Goal: Task Accomplishment & Management: Manage account settings

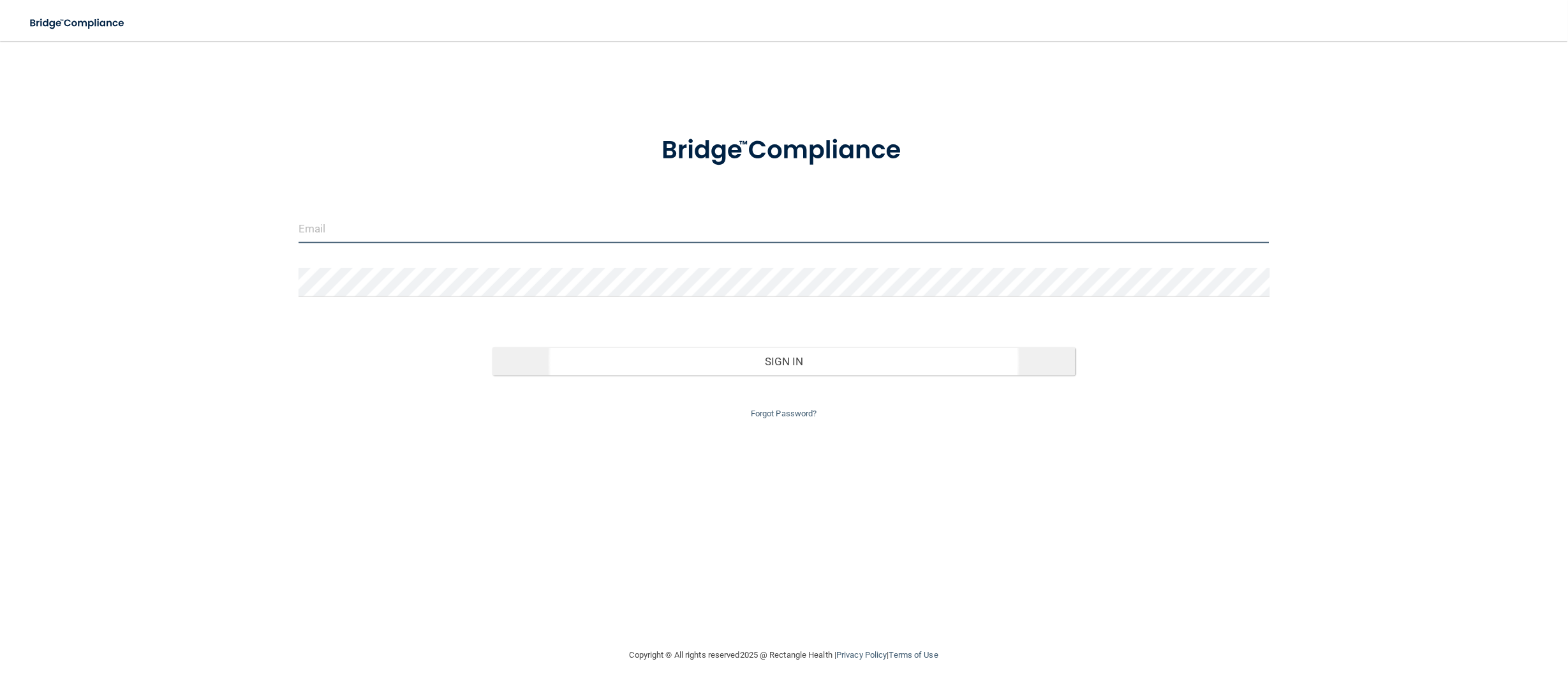
type input "[EMAIL_ADDRESS][DOMAIN_NAME]"
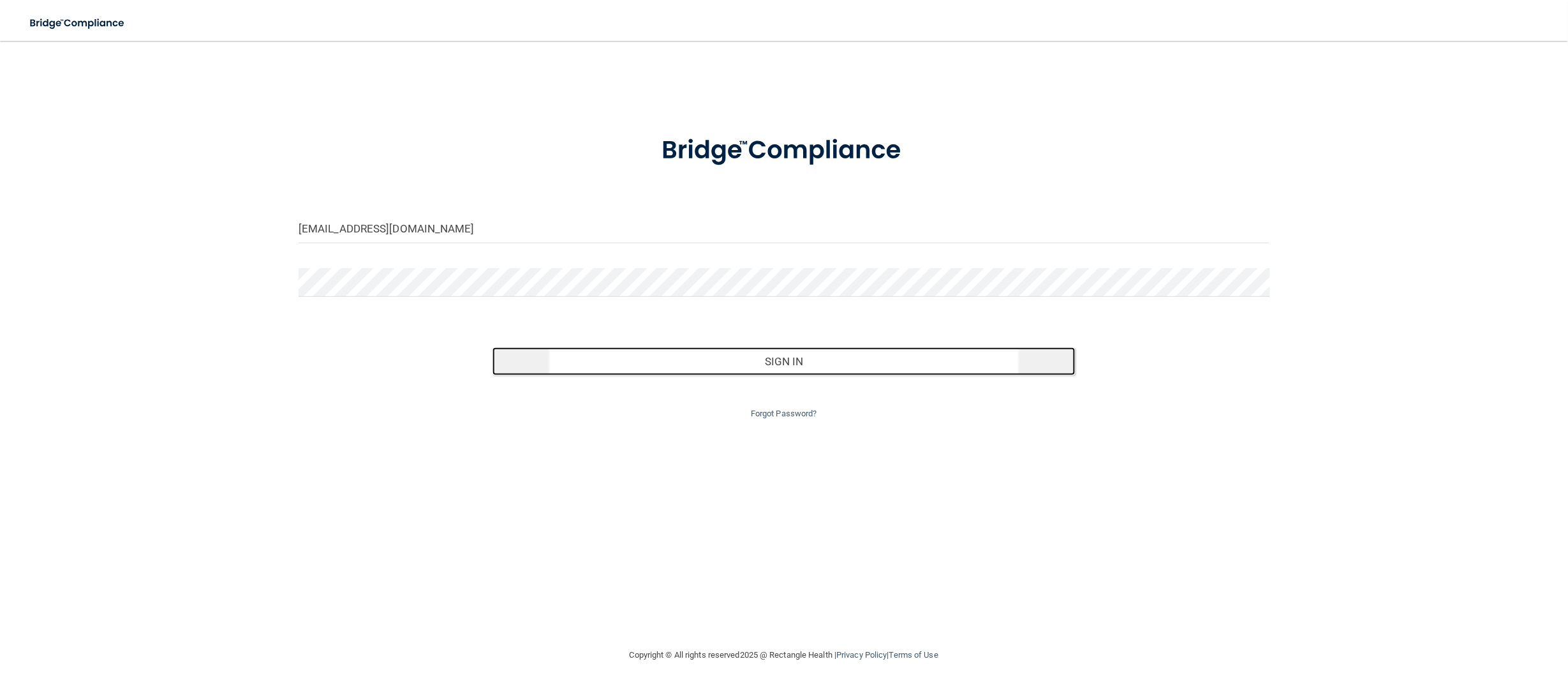
click at [777, 360] on button "Sign In" at bounding box center [784, 361] width 582 height 28
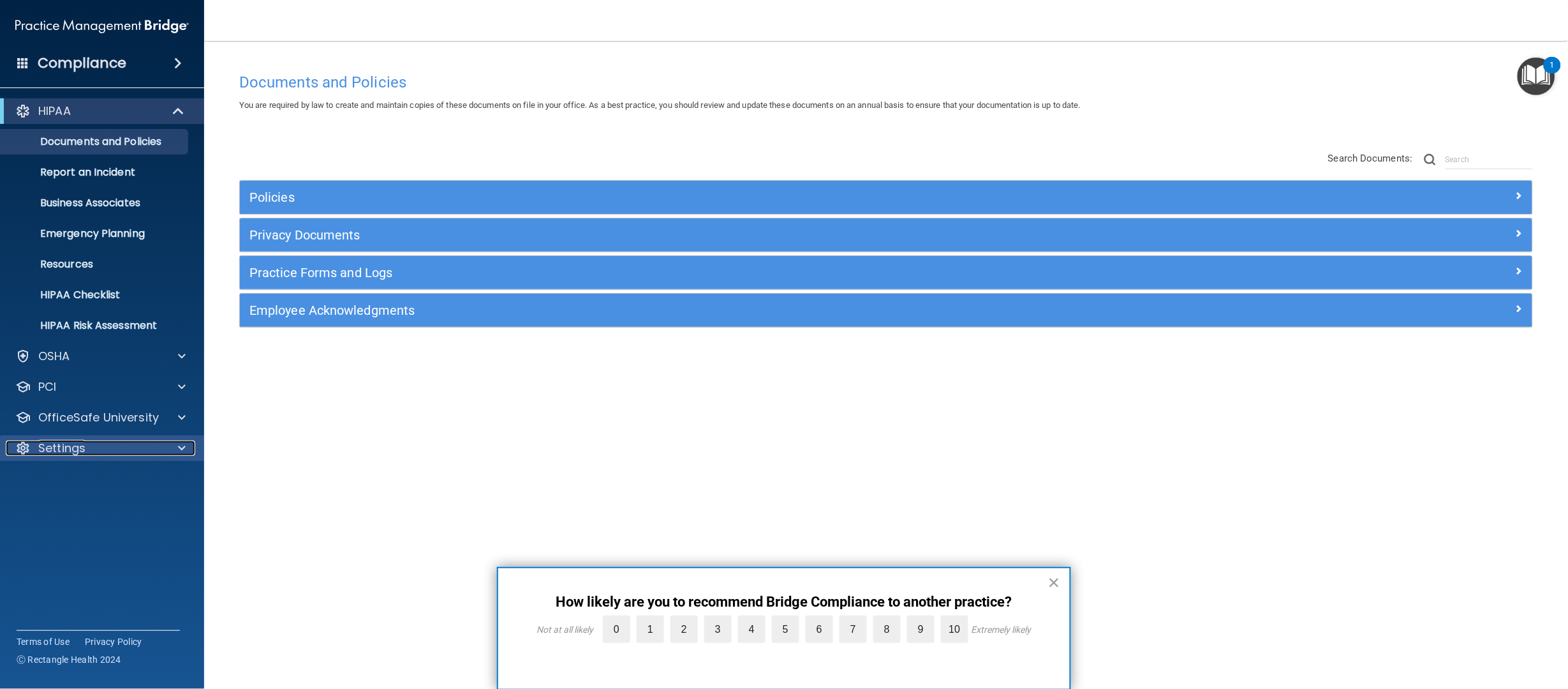
click at [118, 447] on div "Settings" at bounding box center [84, 448] width 158 height 16
click at [88, 504] on p "My Users" at bounding box center [95, 509] width 174 height 13
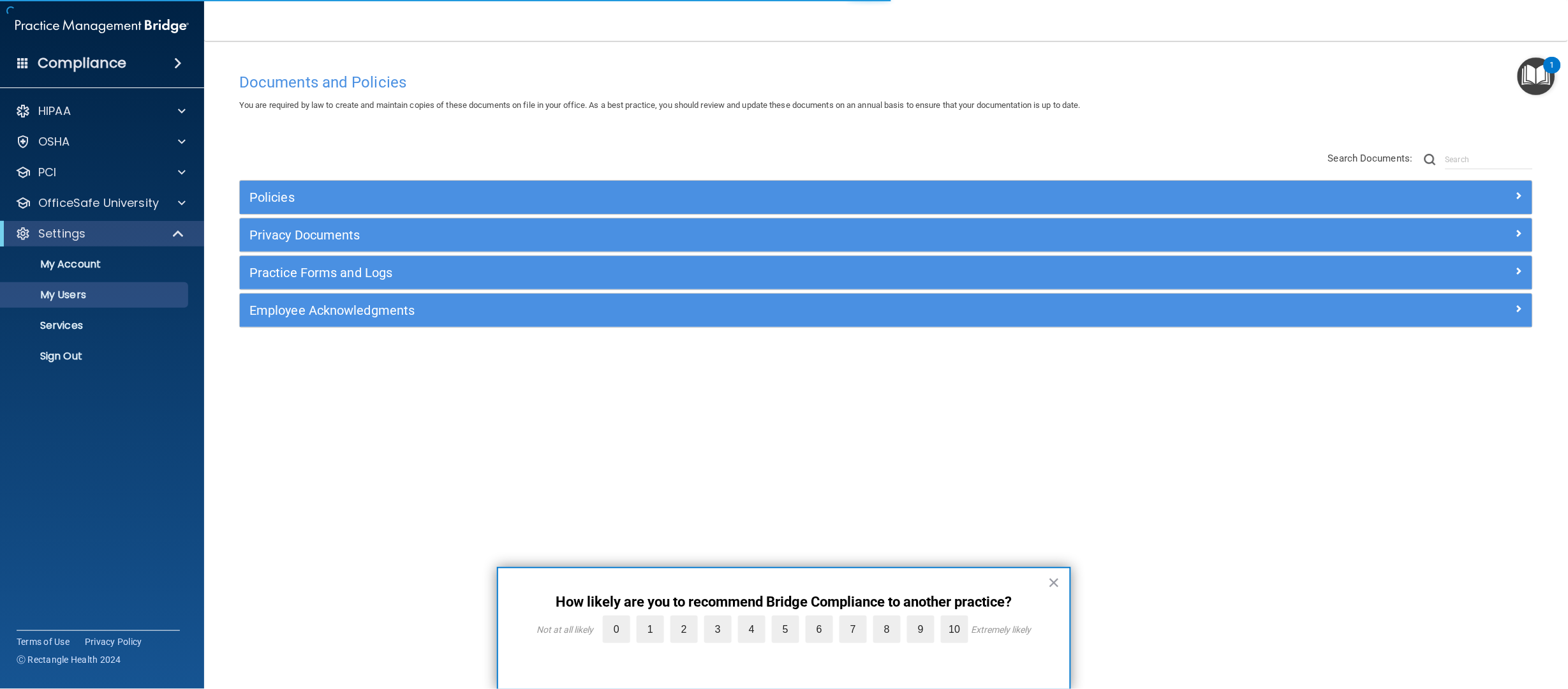
select select "20"
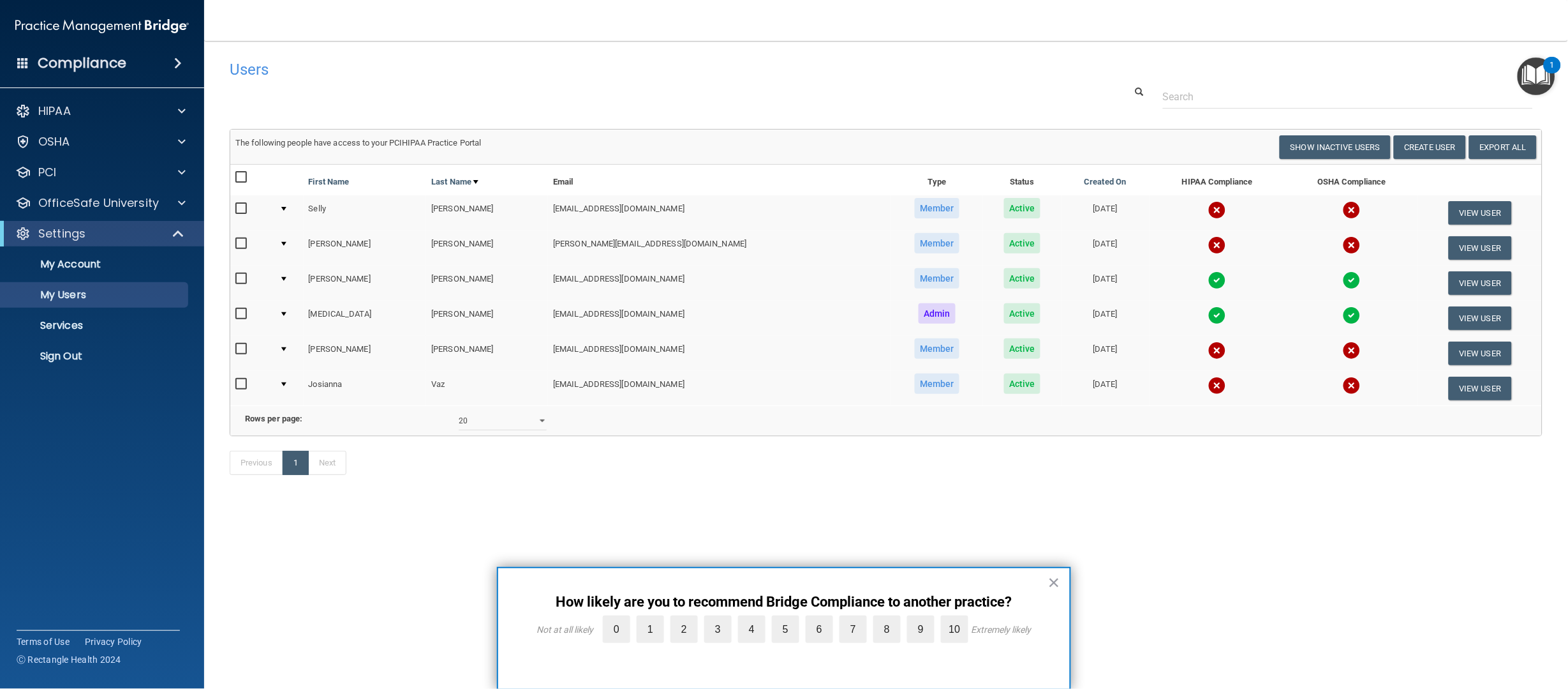
click at [1067, 91] on div at bounding box center [885, 96] width 1332 height 24
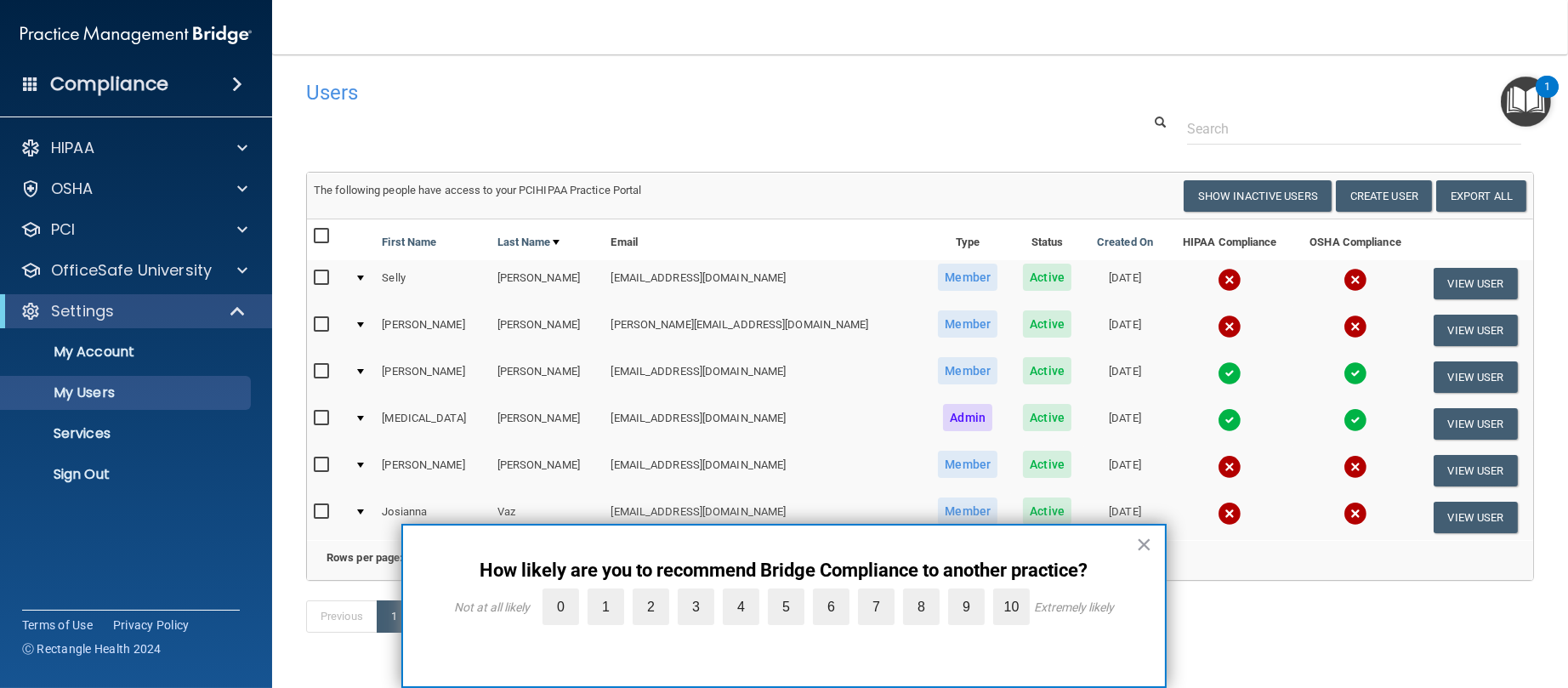
scroll to position [75, 0]
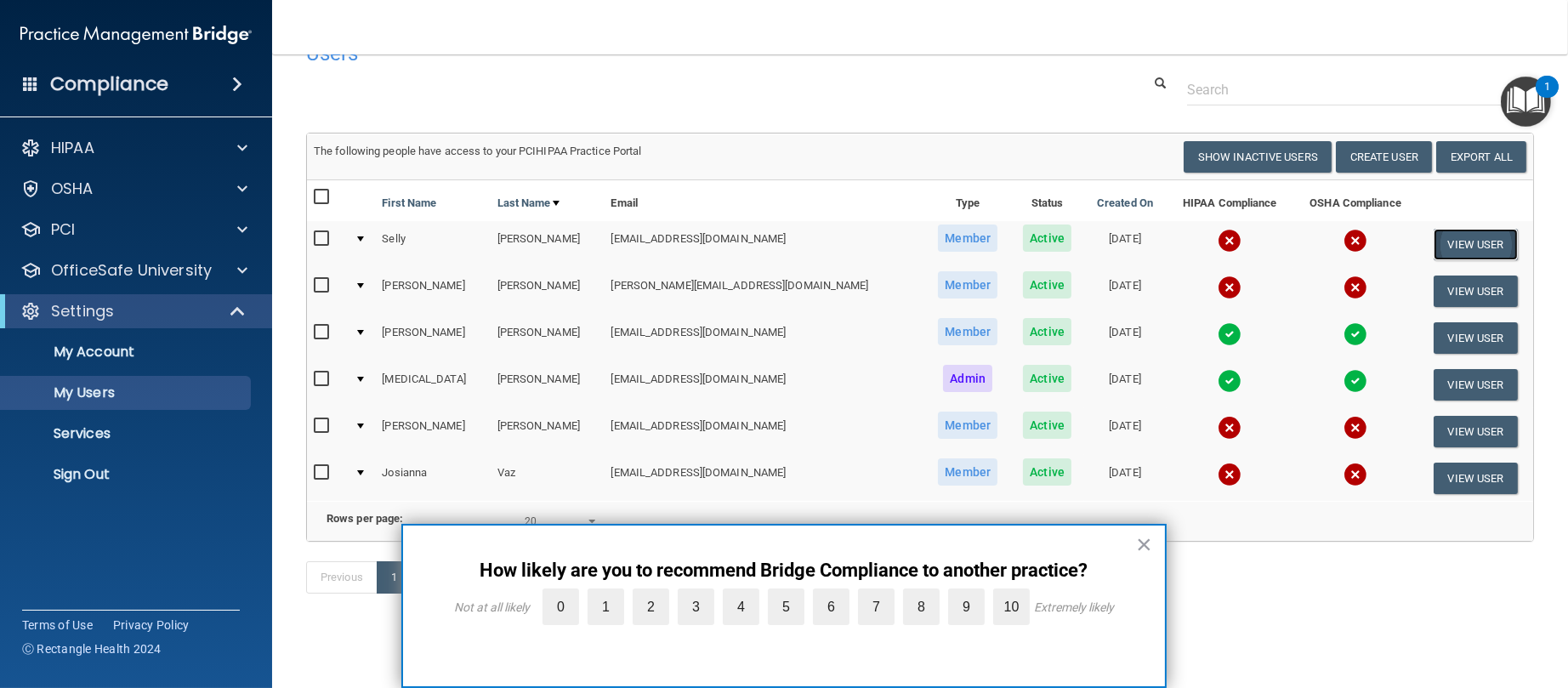
click at [1433, 229] on button "View User" at bounding box center [1475, 244] width 84 height 32
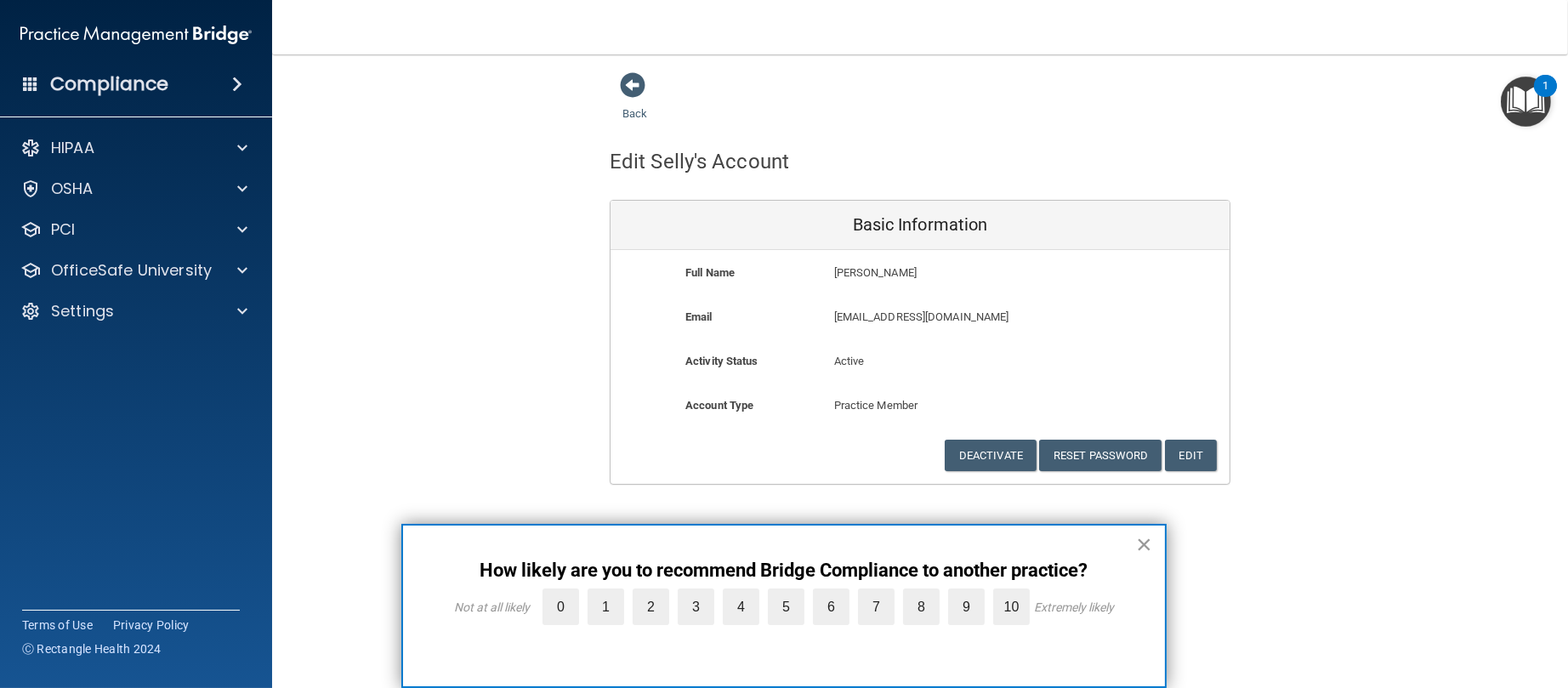
click at [1148, 541] on button "×" at bounding box center [1144, 544] width 16 height 27
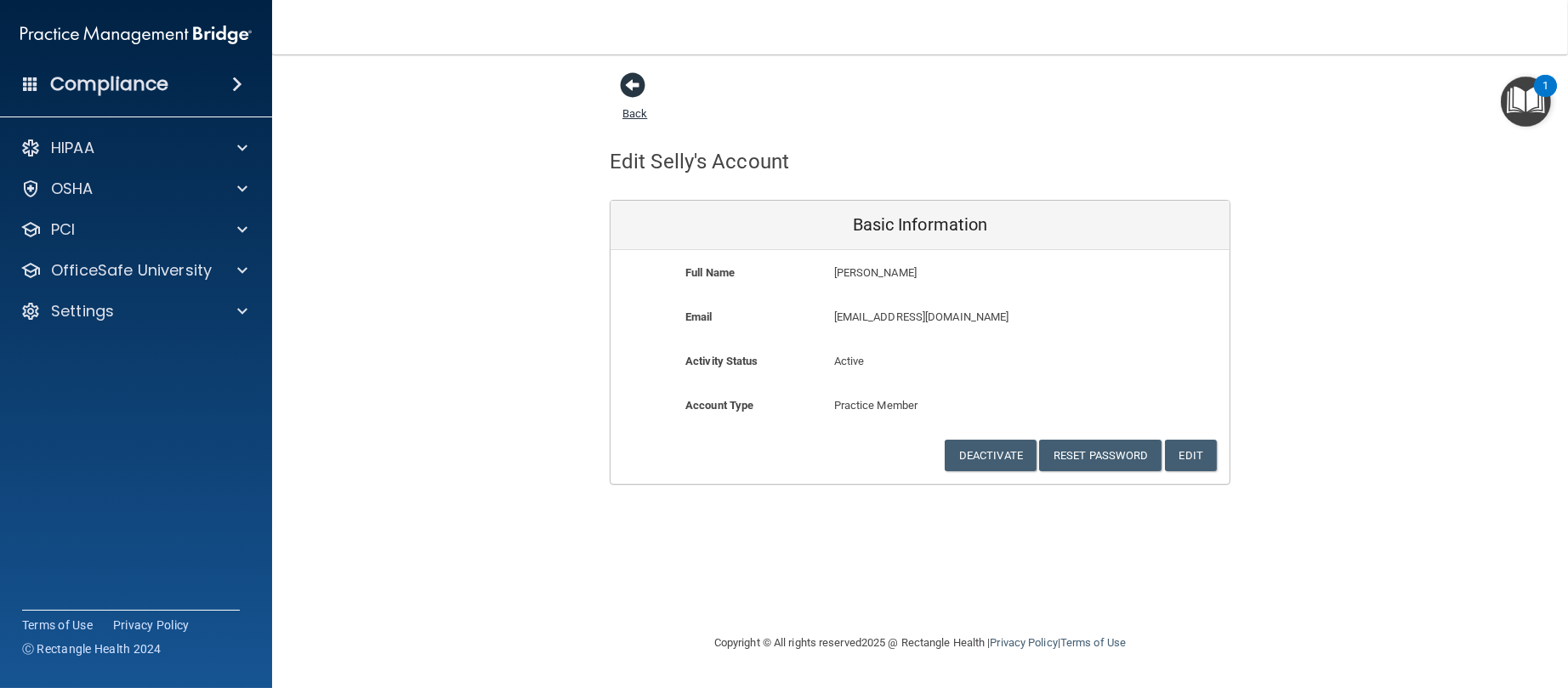
click at [638, 111] on link "Back" at bounding box center [634, 103] width 24 height 33
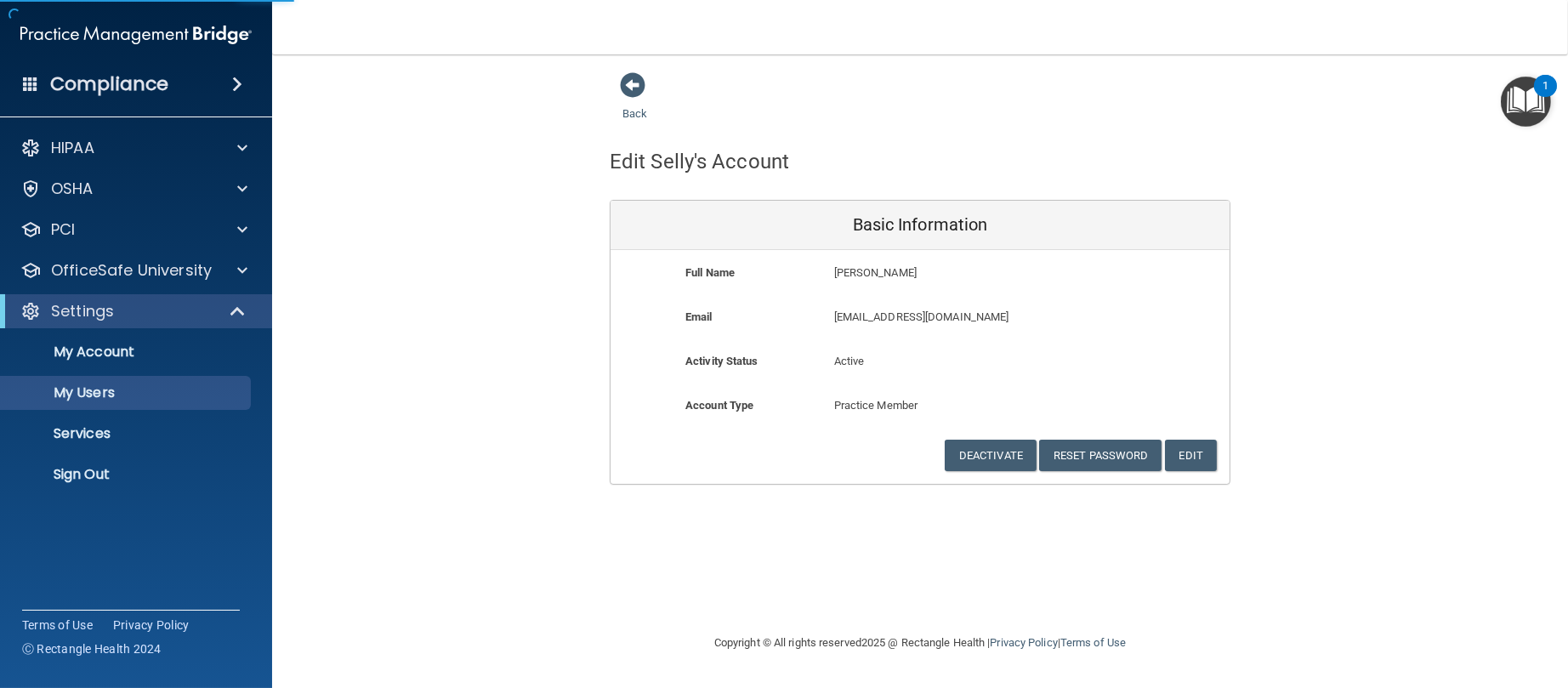
select select "20"
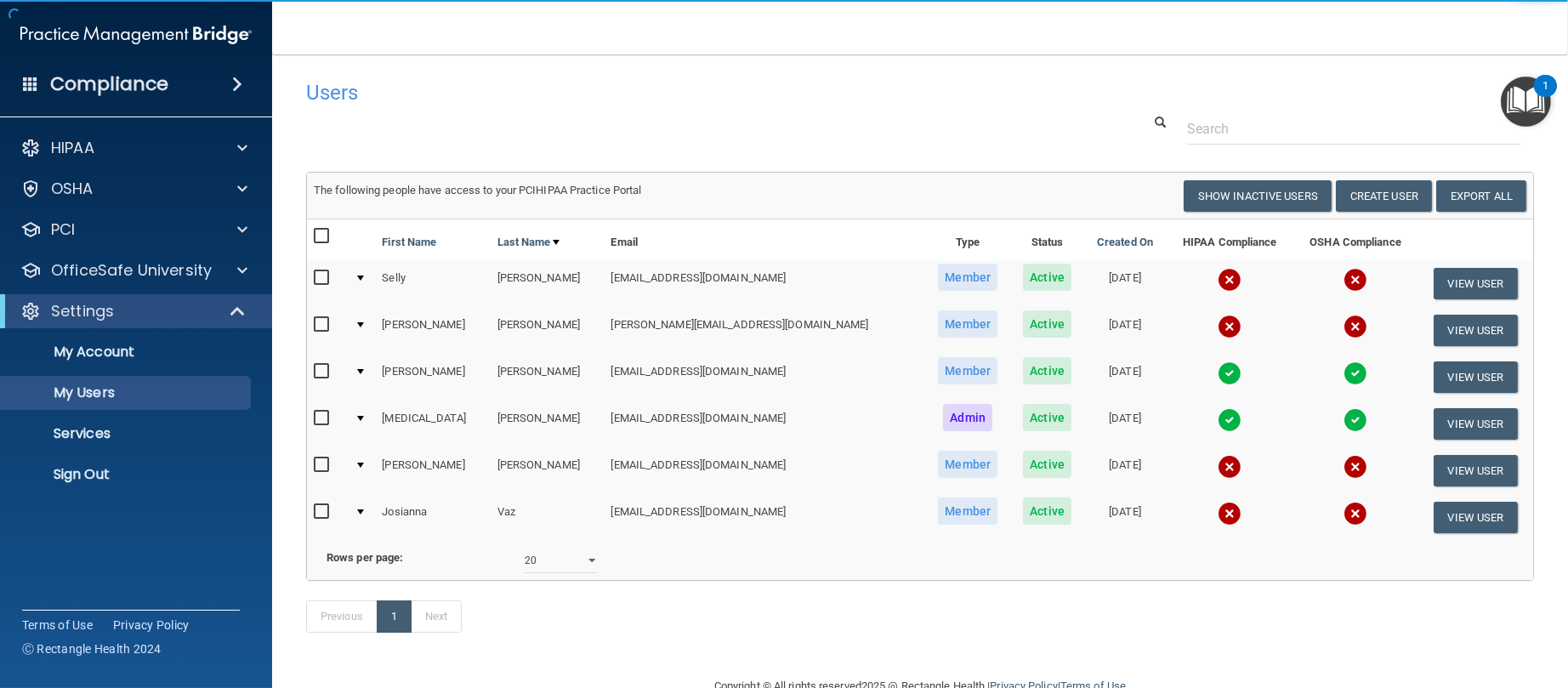
click at [1218, 276] on img at bounding box center [1230, 279] width 24 height 24
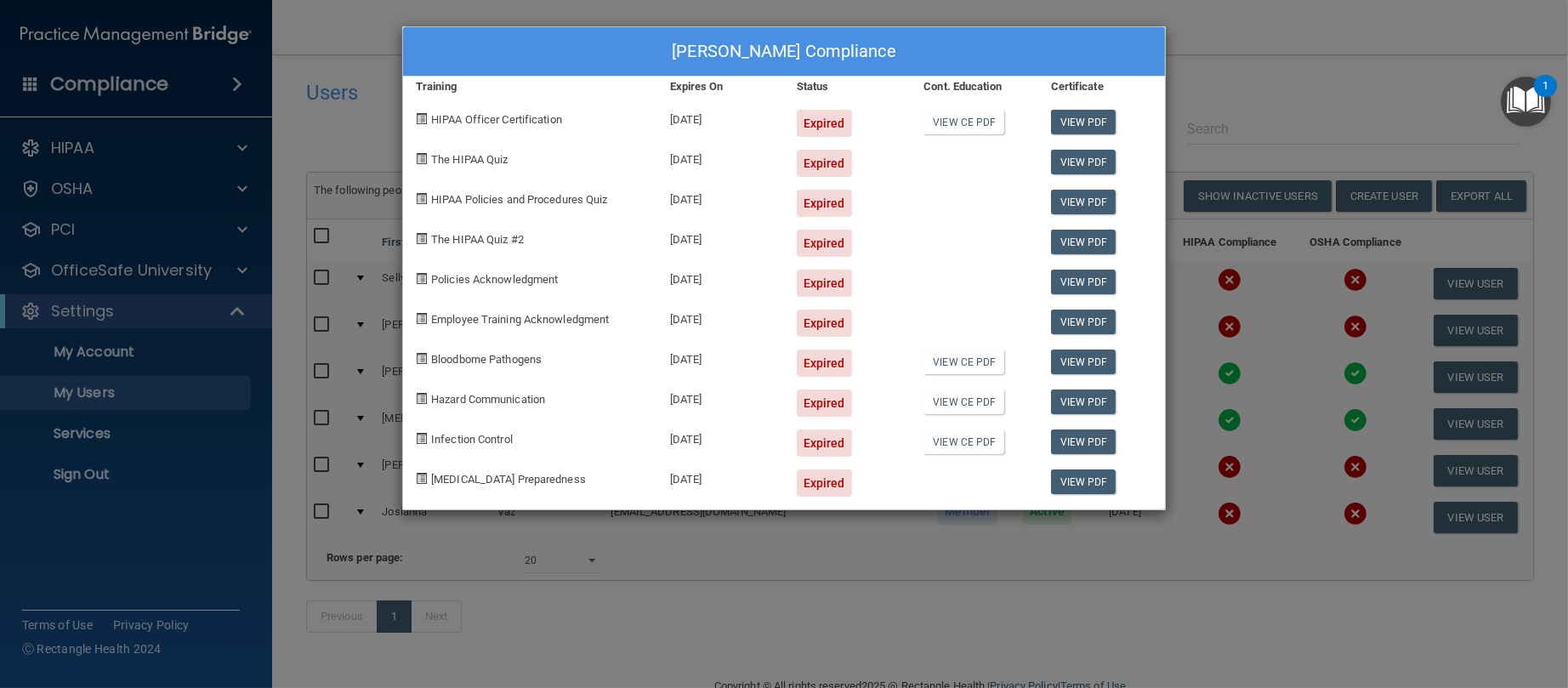
click at [1225, 66] on div "Selly Alves's Compliance Training Expires On Status Cont. Education Certificate…" at bounding box center [784, 344] width 1568 height 688
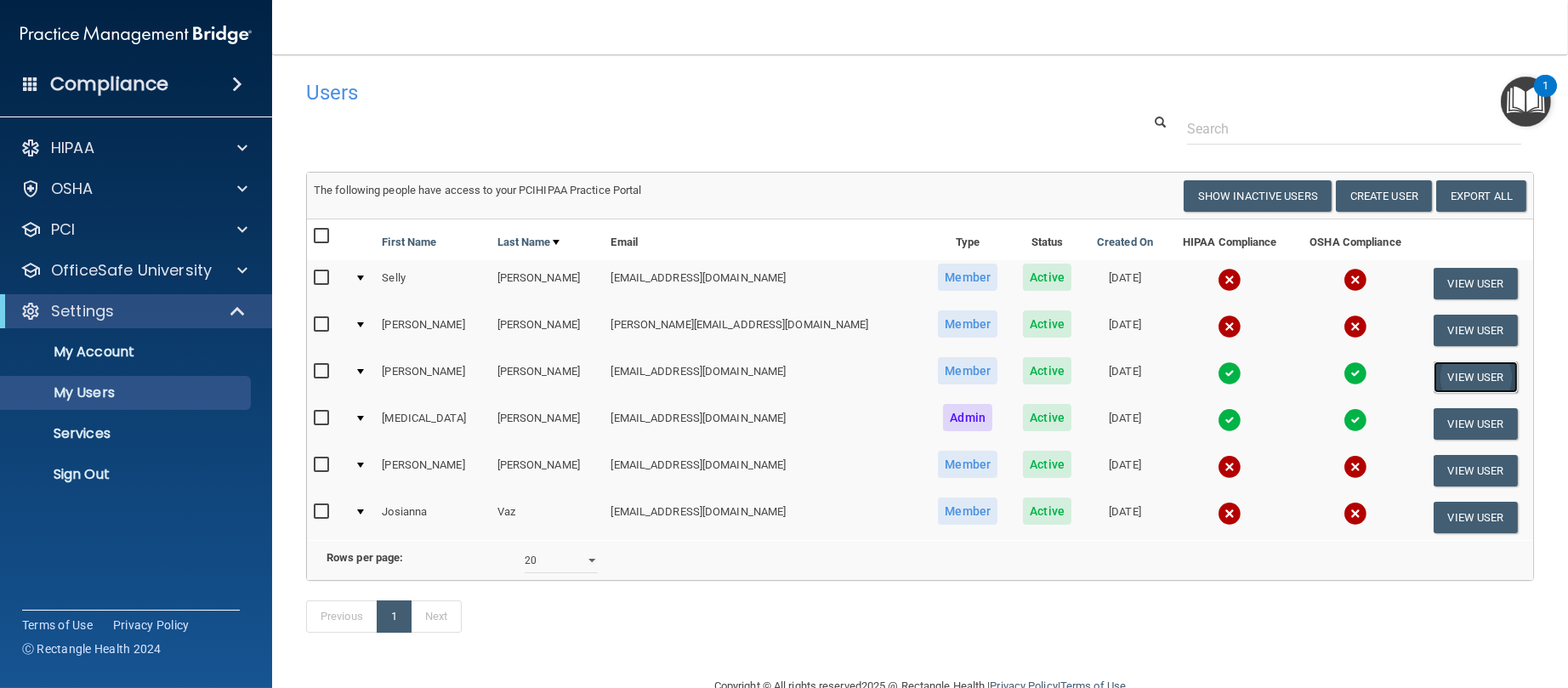
click at [1433, 376] on button "View User" at bounding box center [1475, 377] width 84 height 32
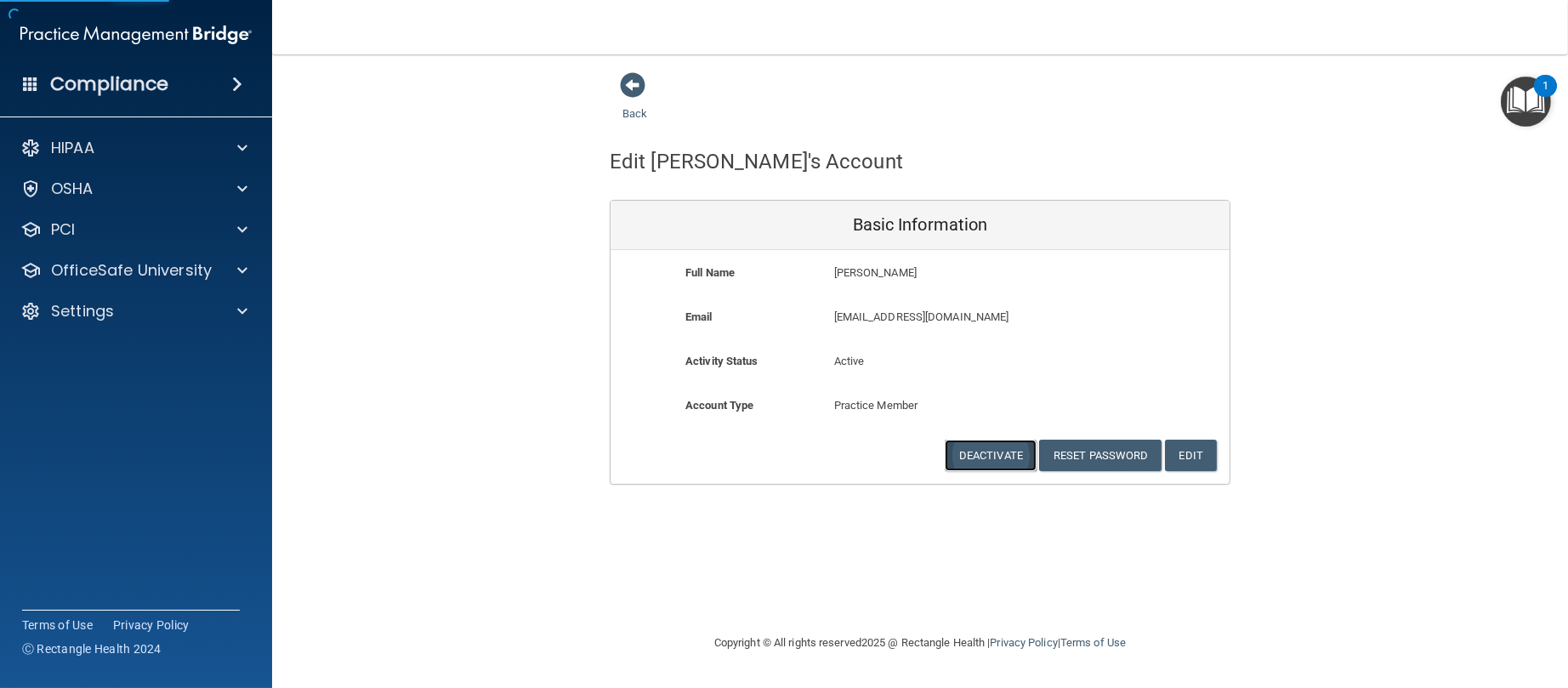
click at [988, 448] on button "Deactivate" at bounding box center [991, 455] width 92 height 32
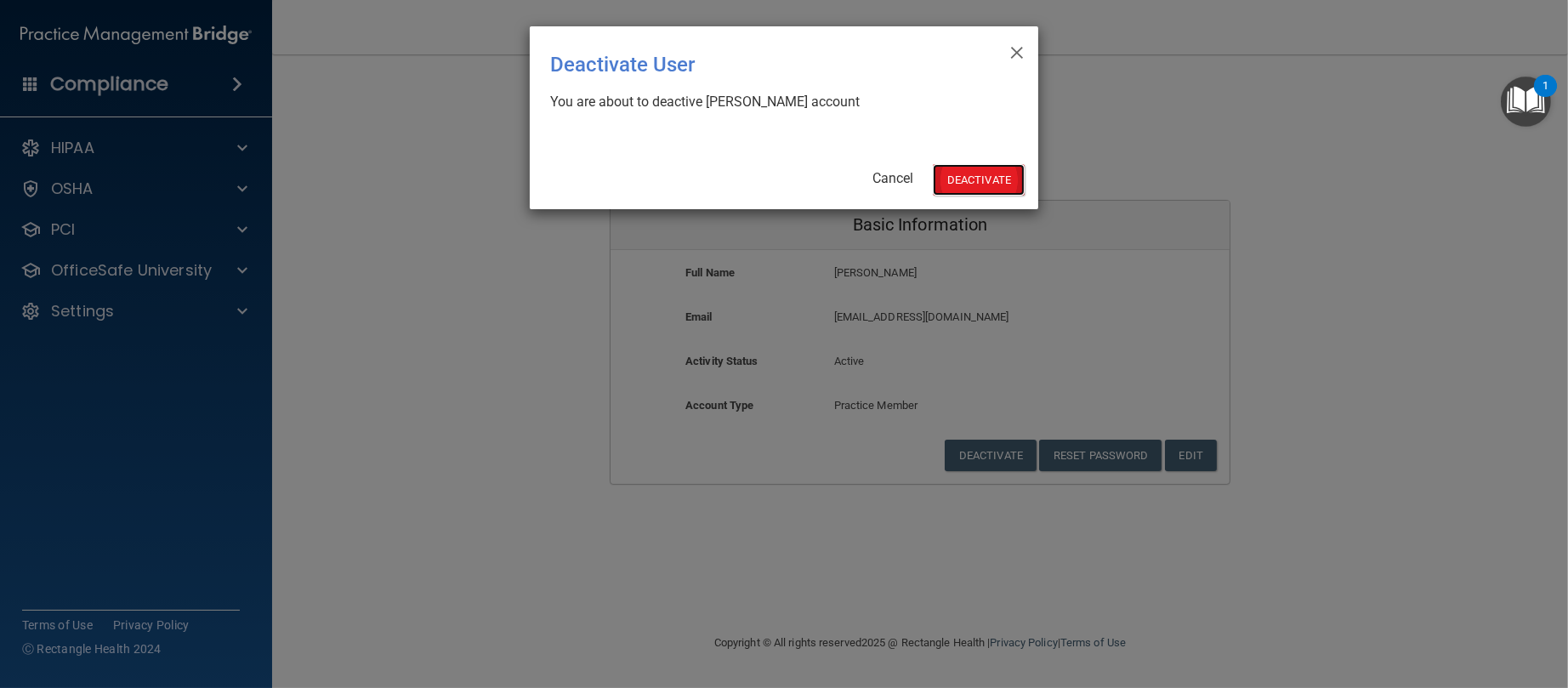
click at [968, 178] on button "Deactivate" at bounding box center [979, 179] width 92 height 32
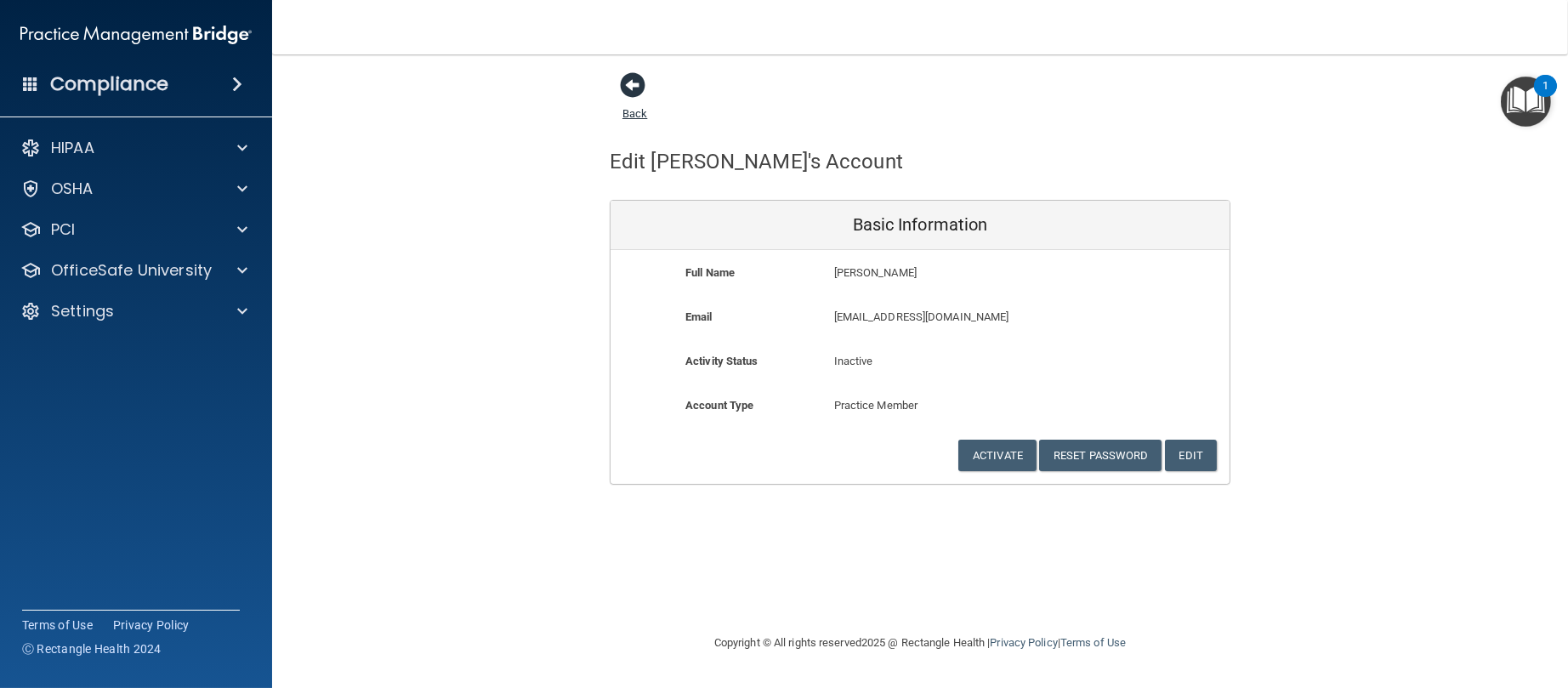
click at [639, 94] on span at bounding box center [632, 85] width 25 height 25
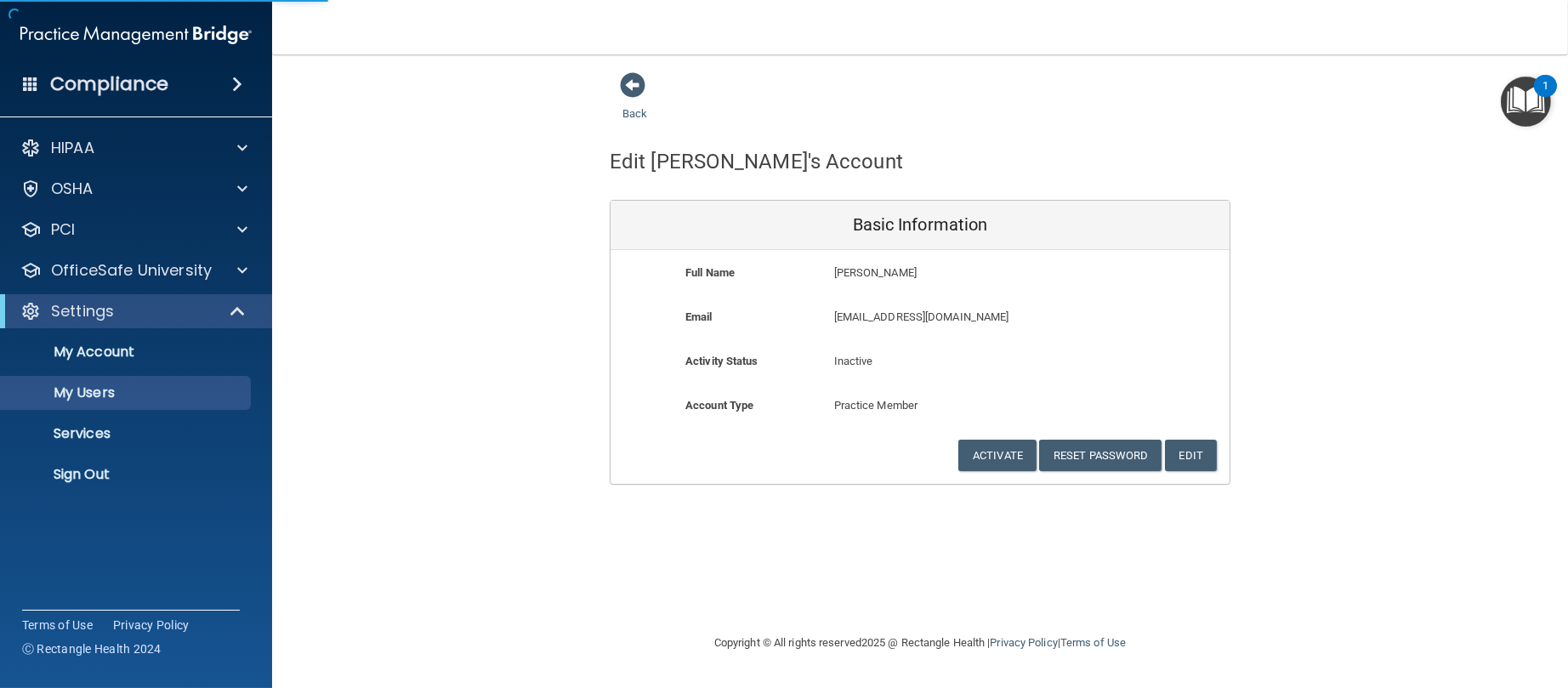
select select "20"
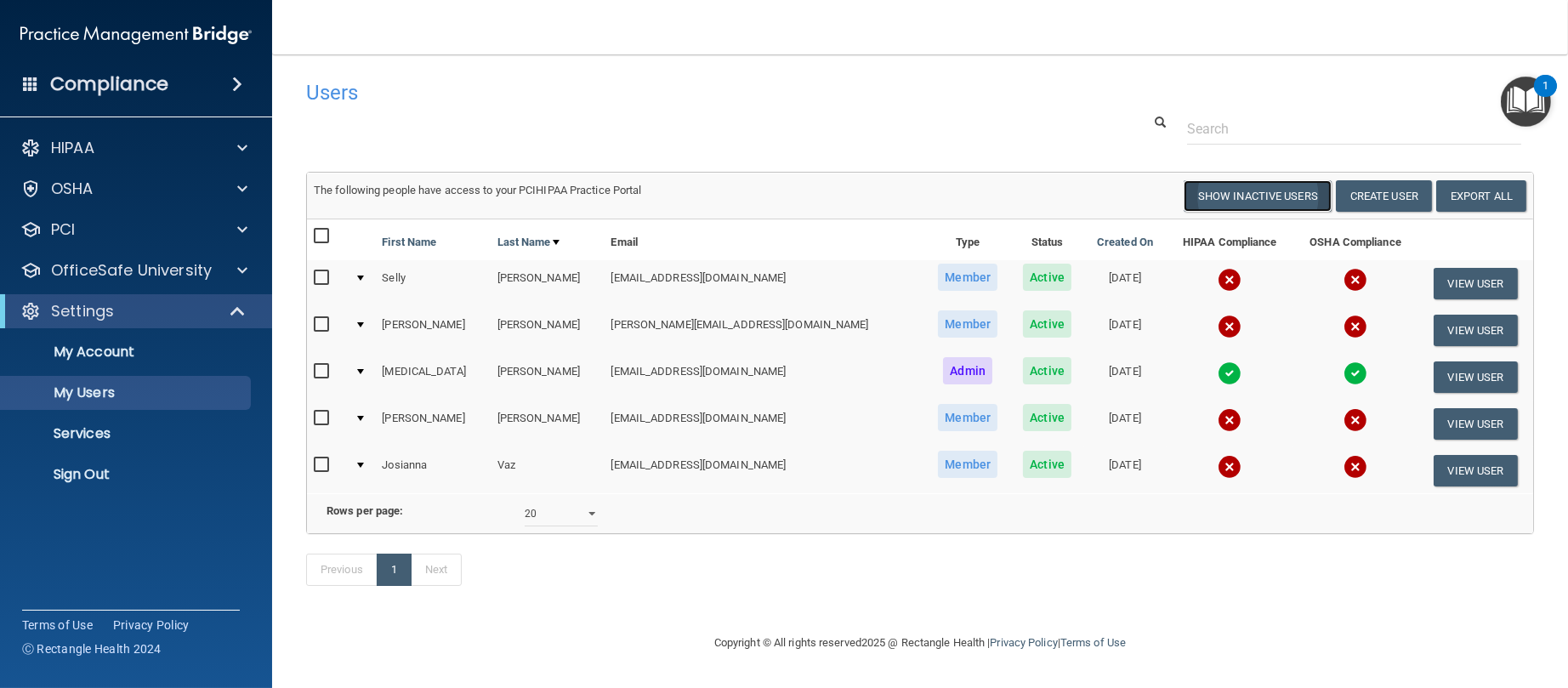
click at [1246, 195] on button "Show Inactive Users" at bounding box center [1258, 195] width 148 height 32
select select "20"
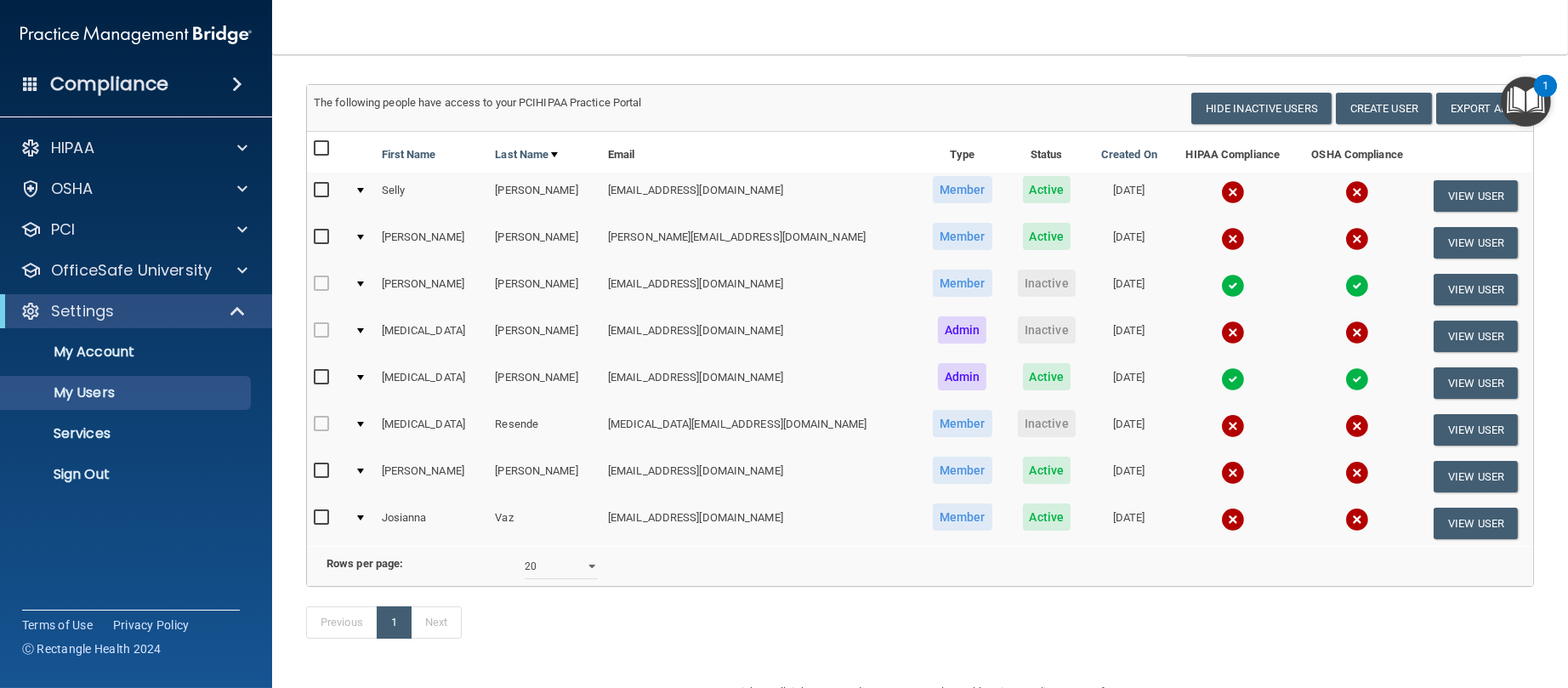
scroll to position [127, 0]
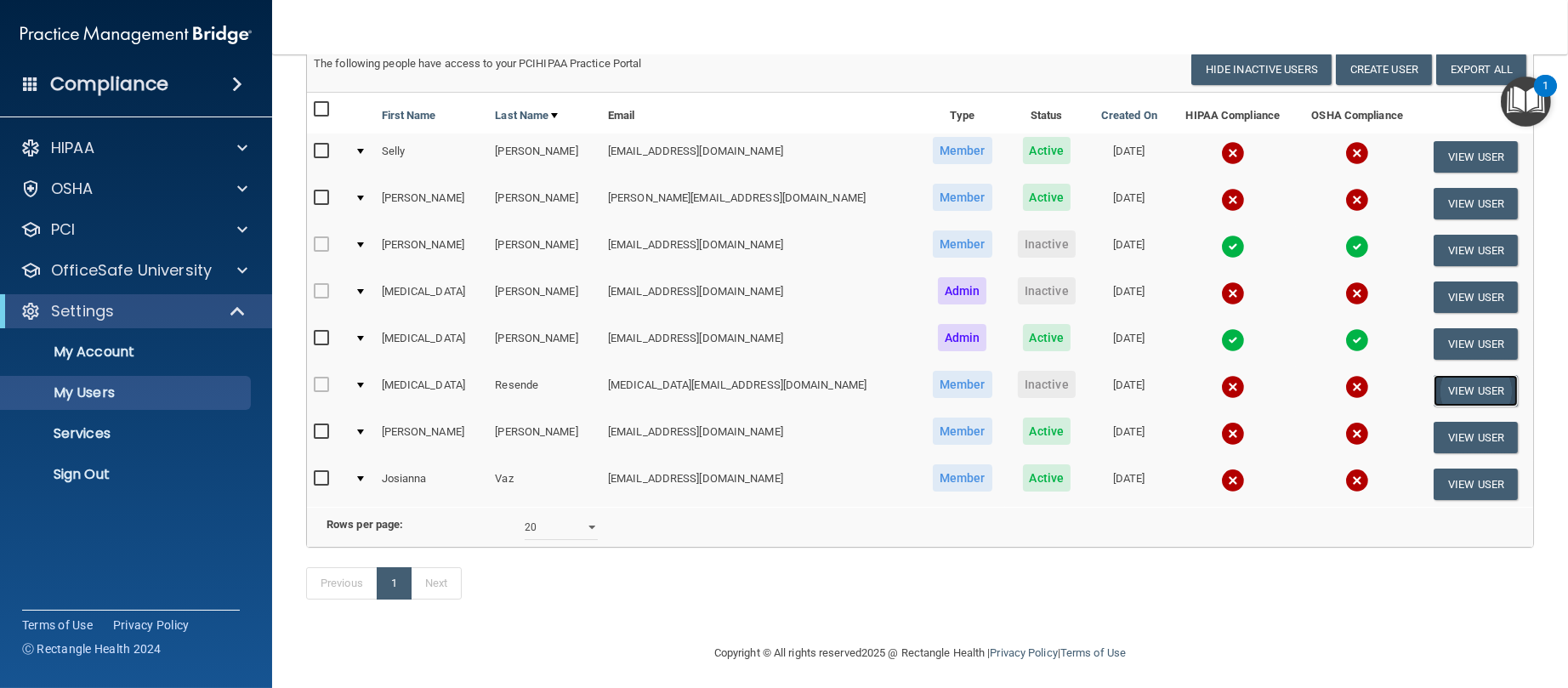
click at [1446, 383] on button "View User" at bounding box center [1475, 391] width 84 height 32
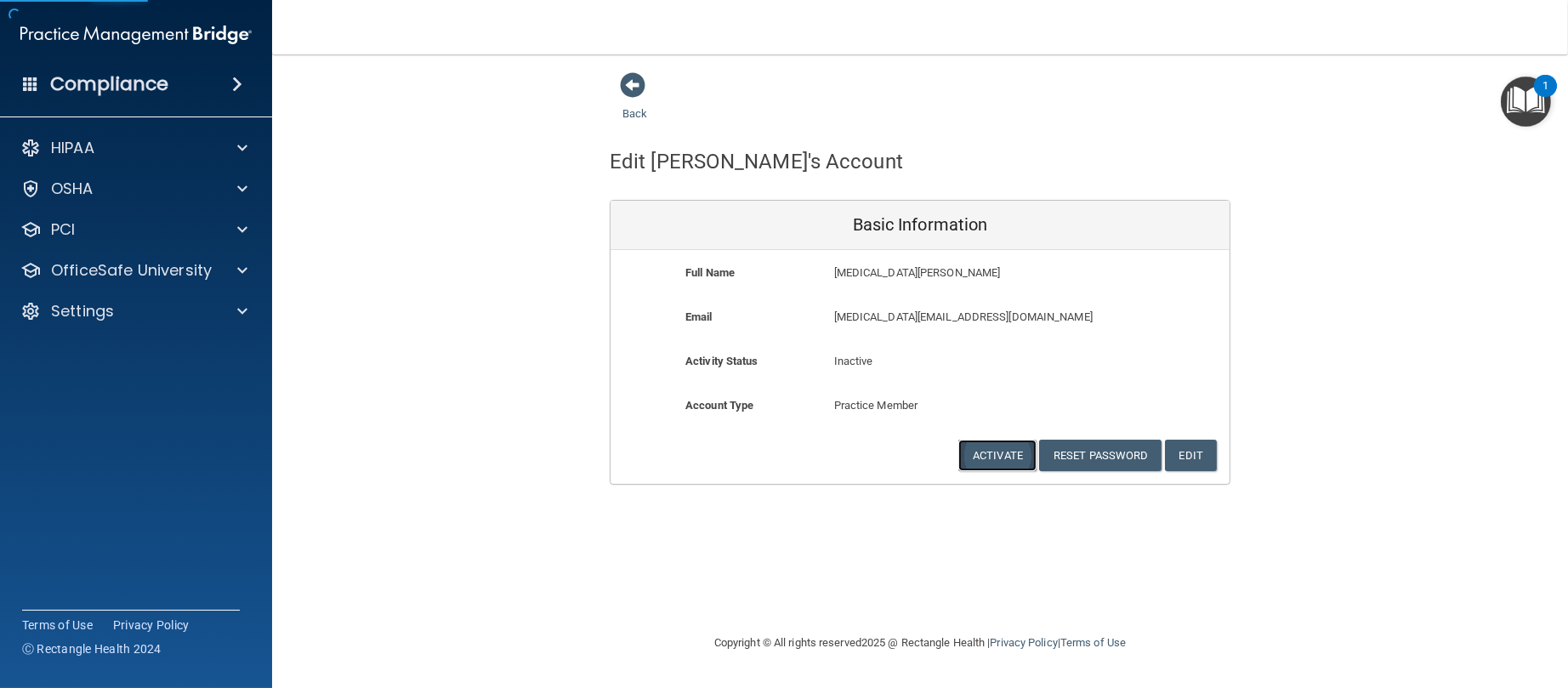
click at [997, 450] on button "Activate" at bounding box center [997, 455] width 79 height 32
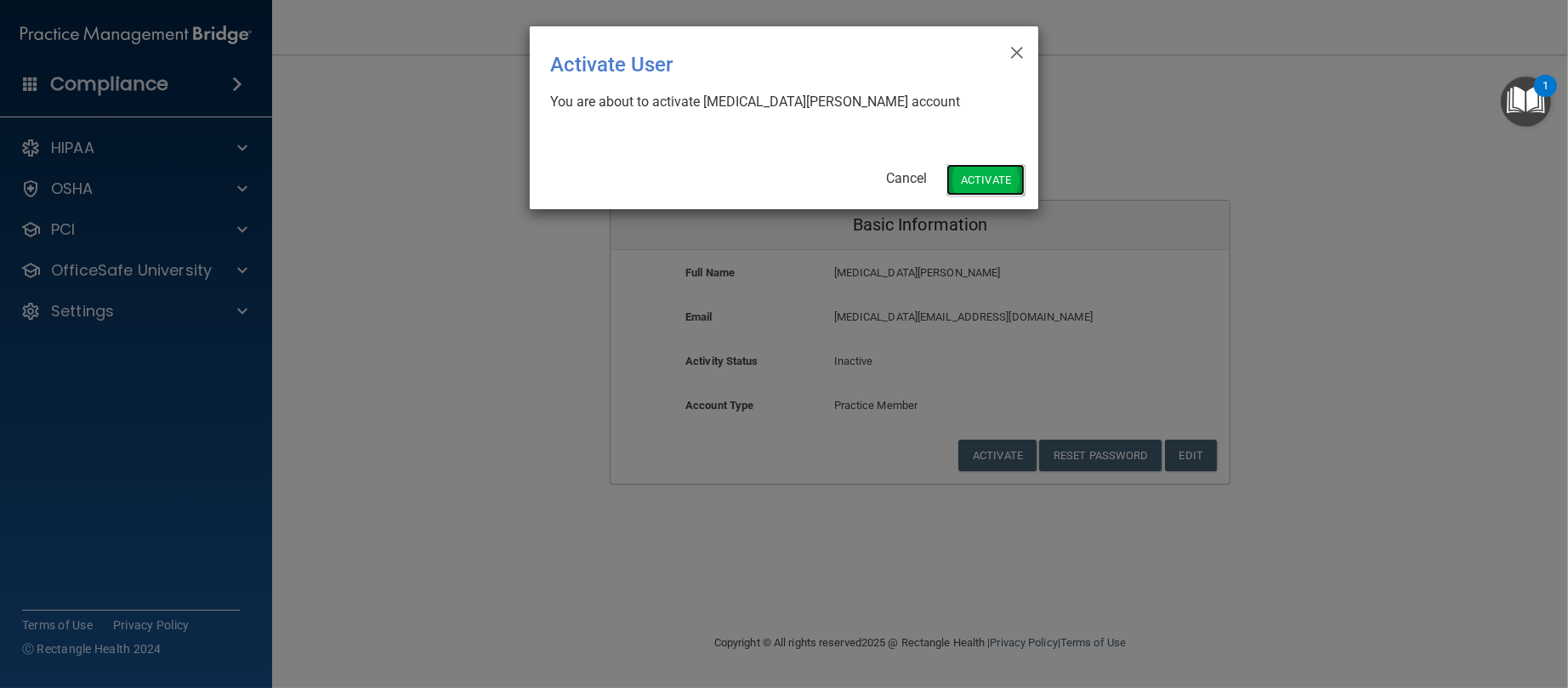
click at [973, 179] on button "Activate" at bounding box center [986, 179] width 79 height 32
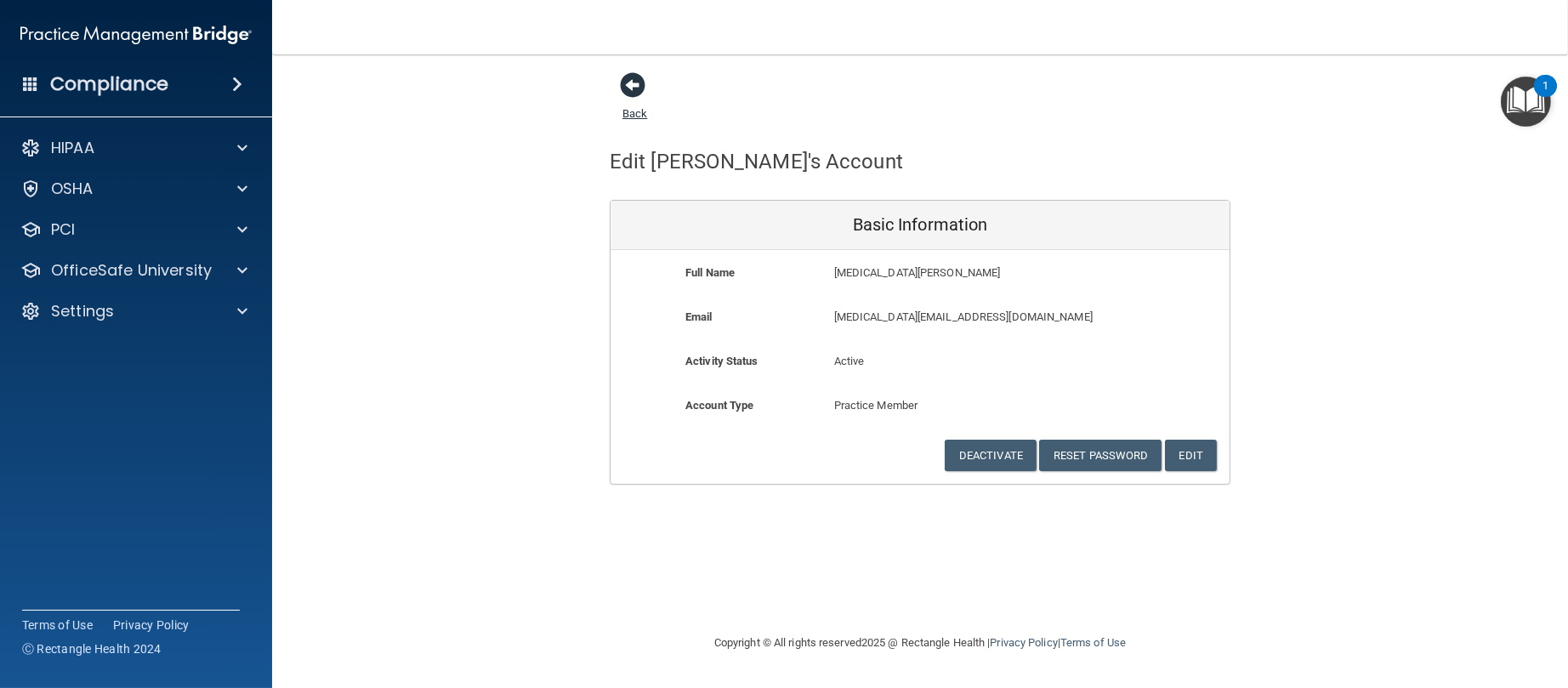
click at [631, 106] on link "Back" at bounding box center [634, 103] width 24 height 33
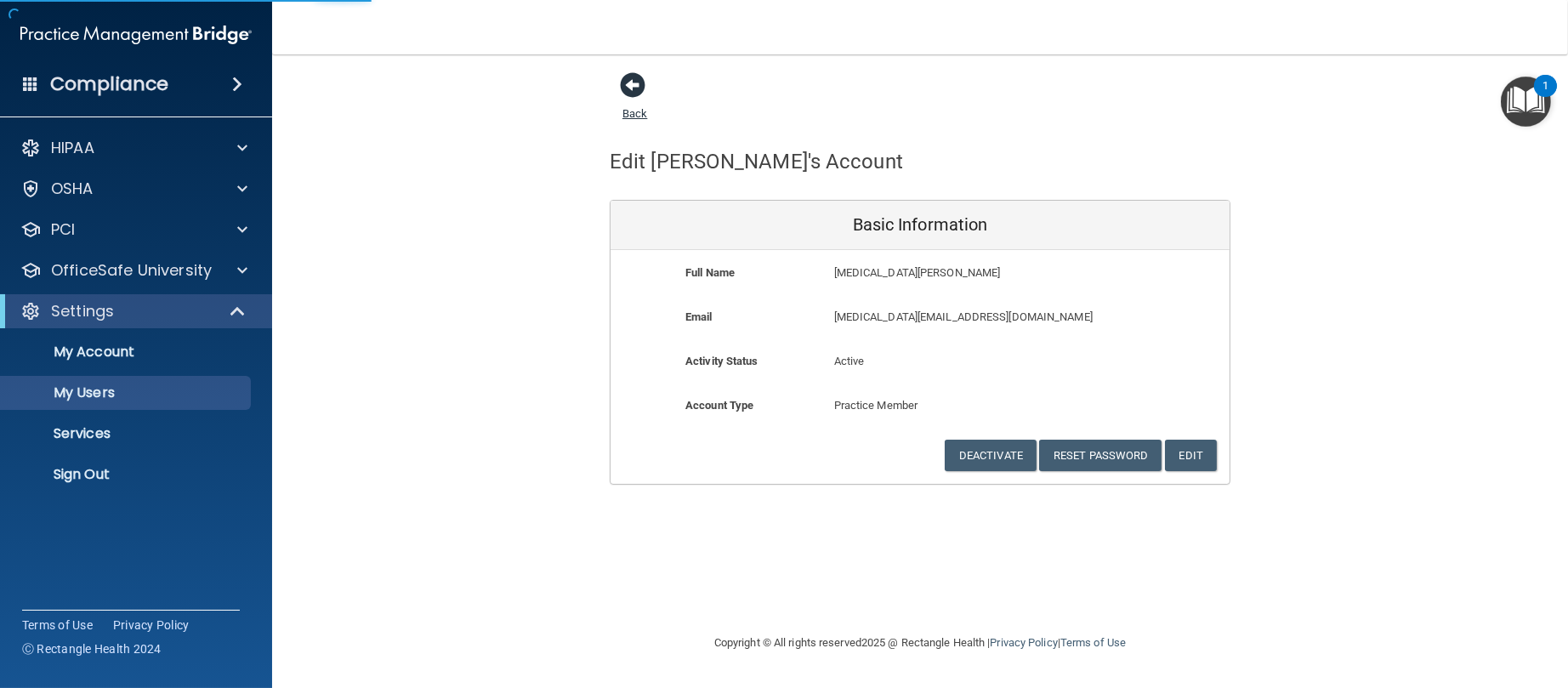
select select "20"
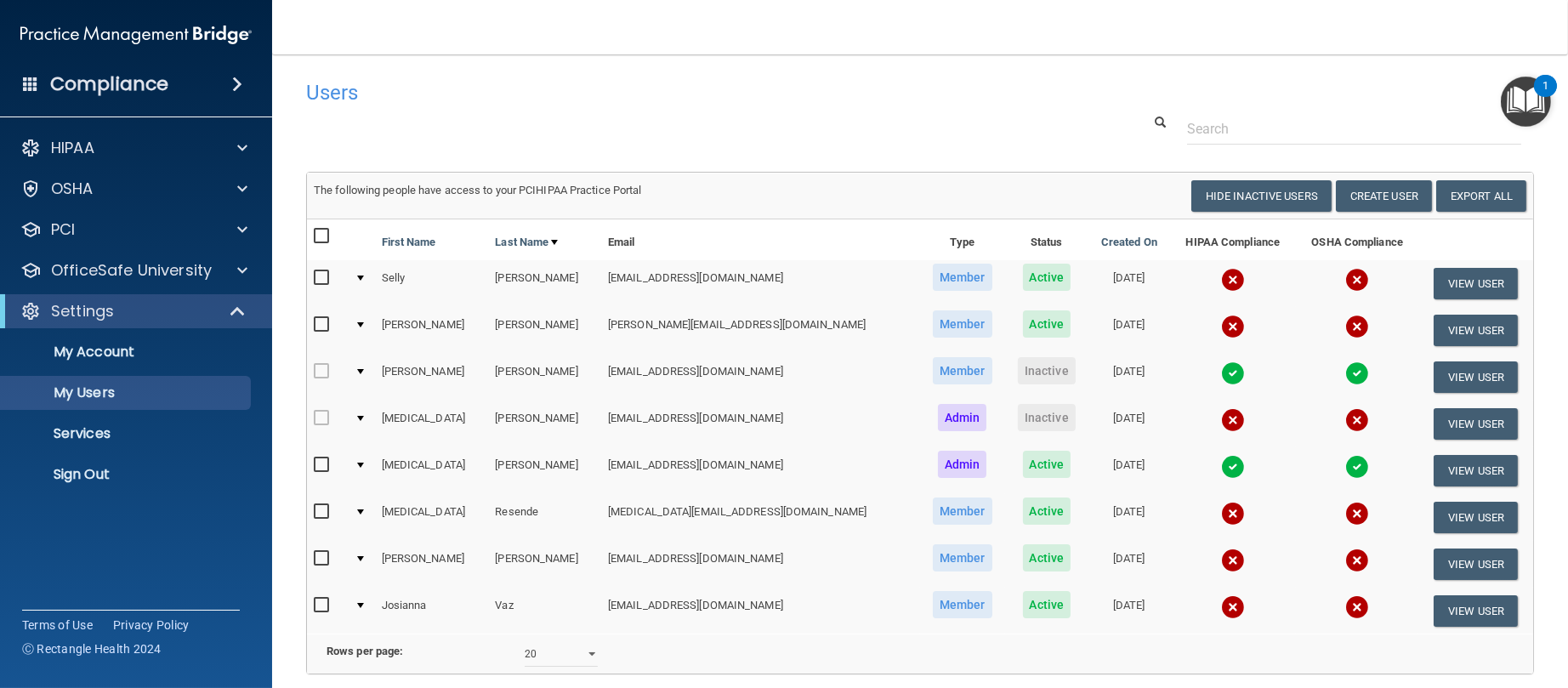
click at [342, 100] on h4 "Users" at bounding box center [659, 92] width 705 height 22
click at [86, 347] on p "My Account" at bounding box center [127, 352] width 232 height 17
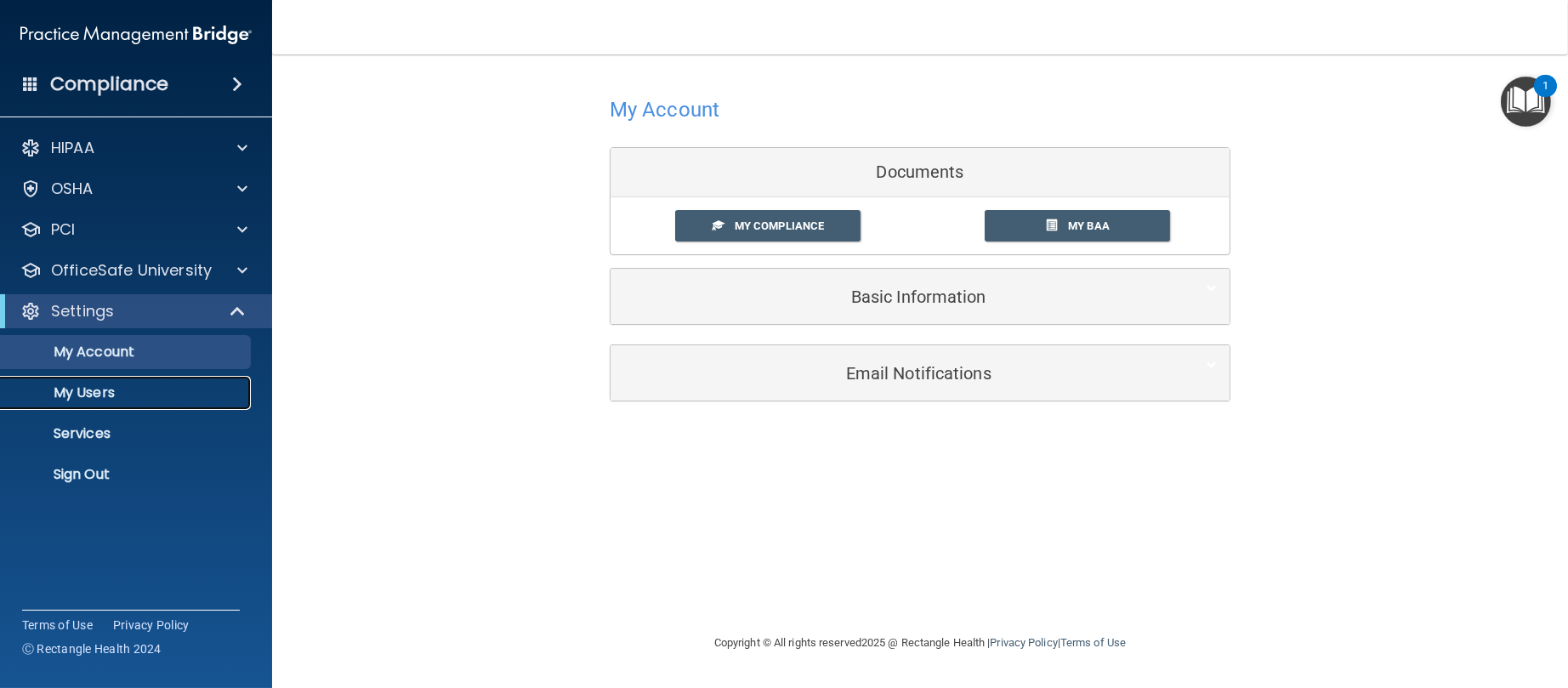
click at [80, 384] on p "My Users" at bounding box center [127, 392] width 232 height 17
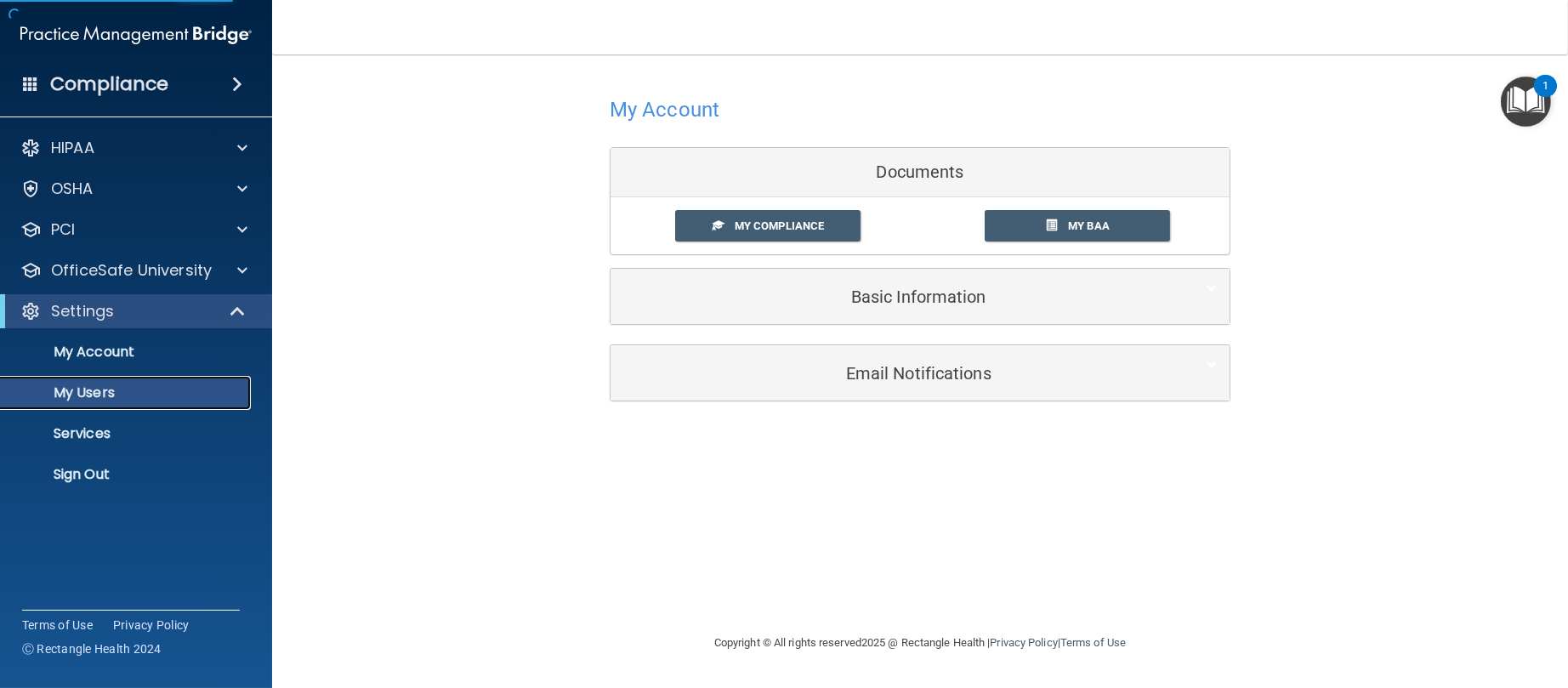
select select "20"
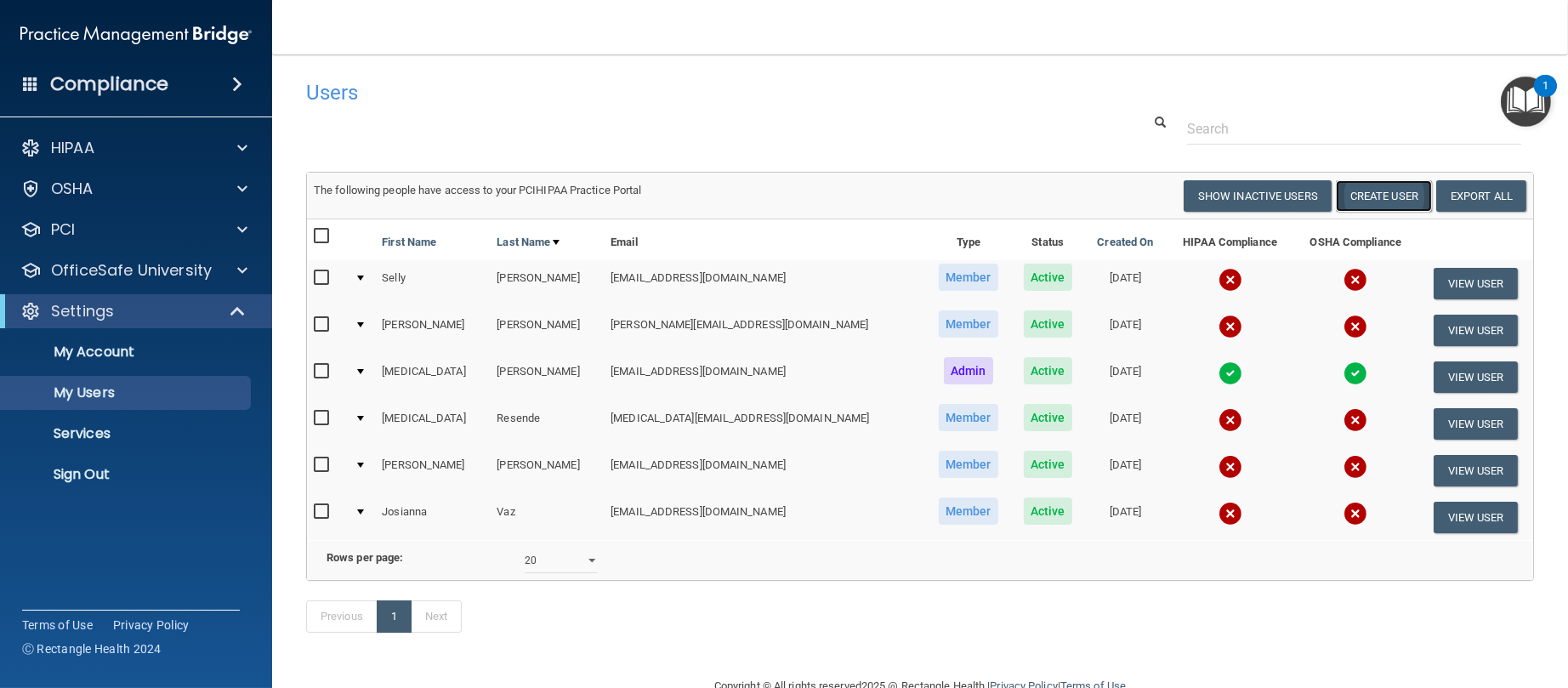
click at [1377, 187] on button "Create User" at bounding box center [1384, 195] width 96 height 32
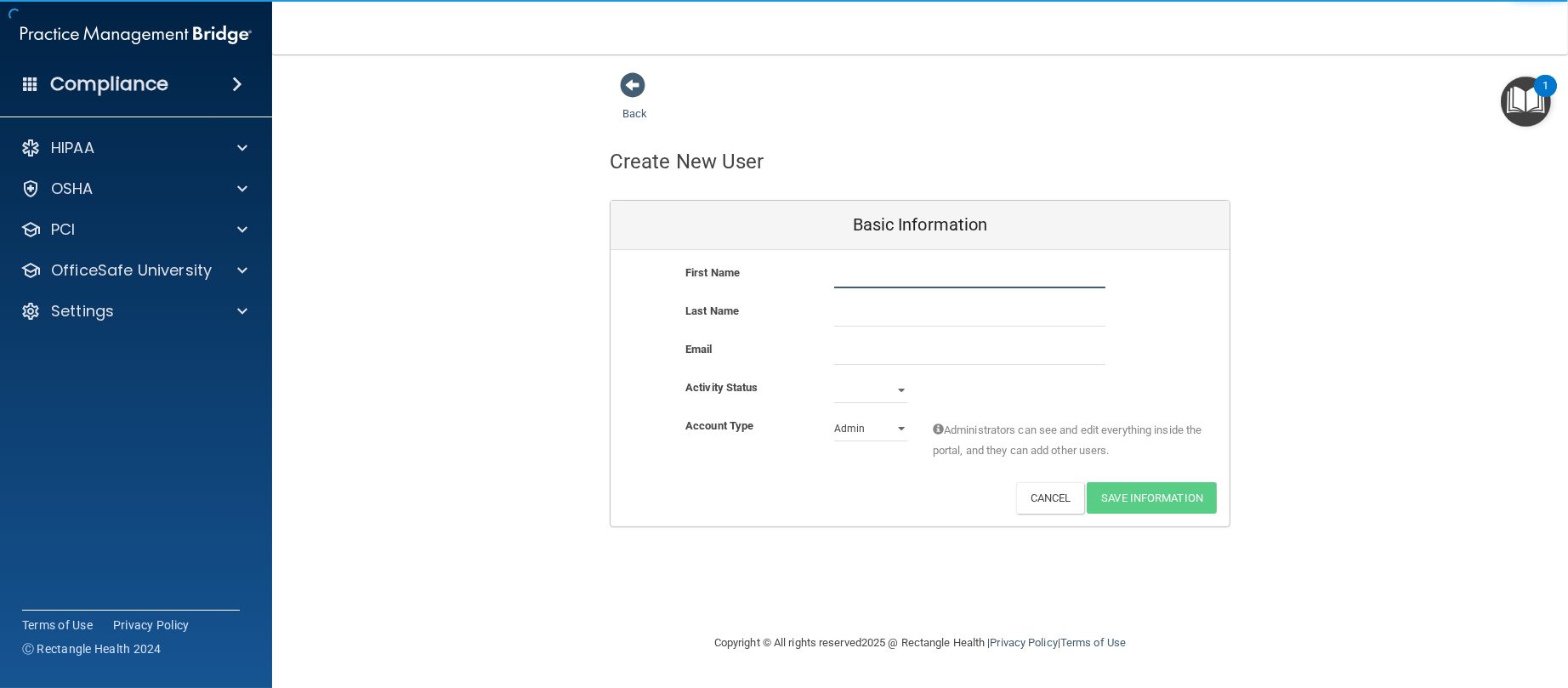
click at [883, 279] on input "text" at bounding box center [969, 276] width 271 height 25
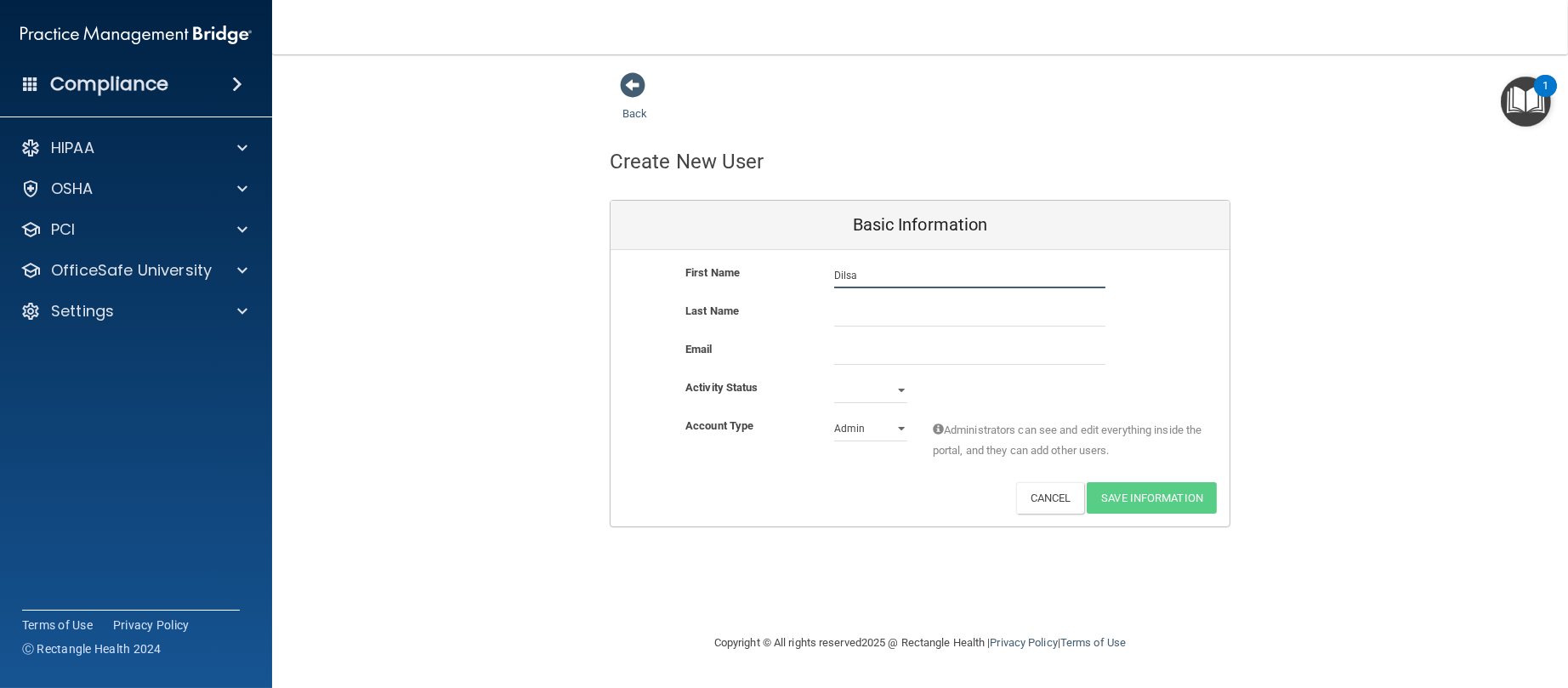
type input "Dilsa"
type input "Centeio"
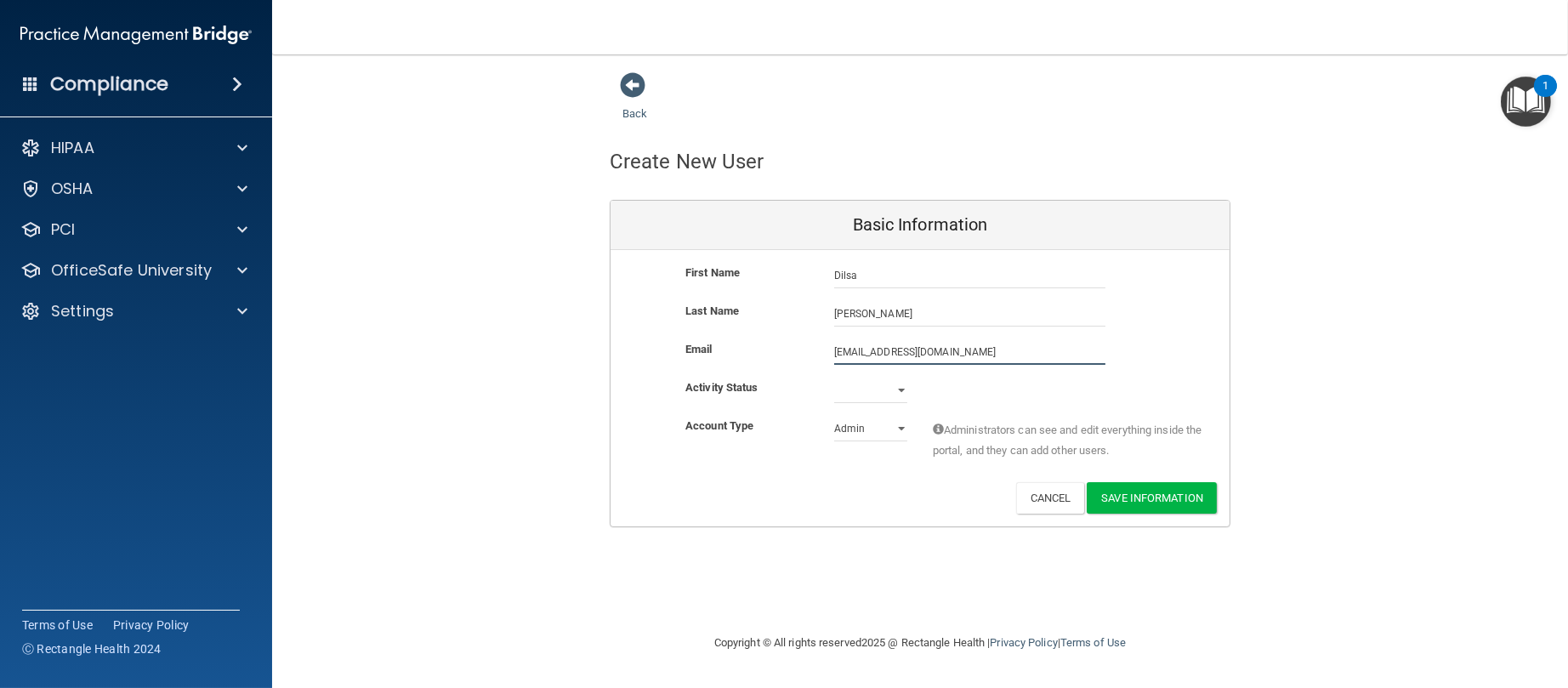
type input "centeiodilsa@gmail.com"
click at [869, 382] on select "Active Inactive" at bounding box center [870, 390] width 73 height 25
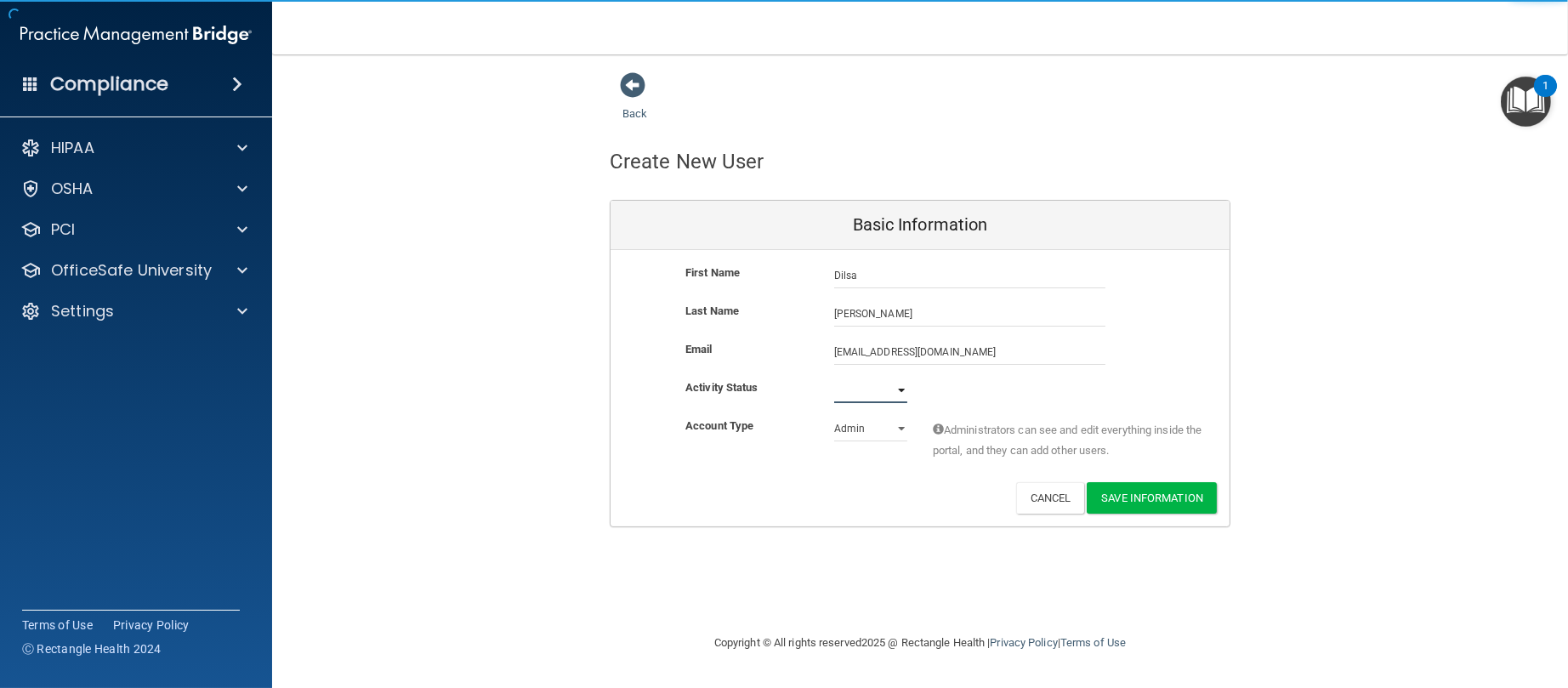
select select "active"
click at [834, 377] on select "Active Inactive" at bounding box center [870, 390] width 73 height 25
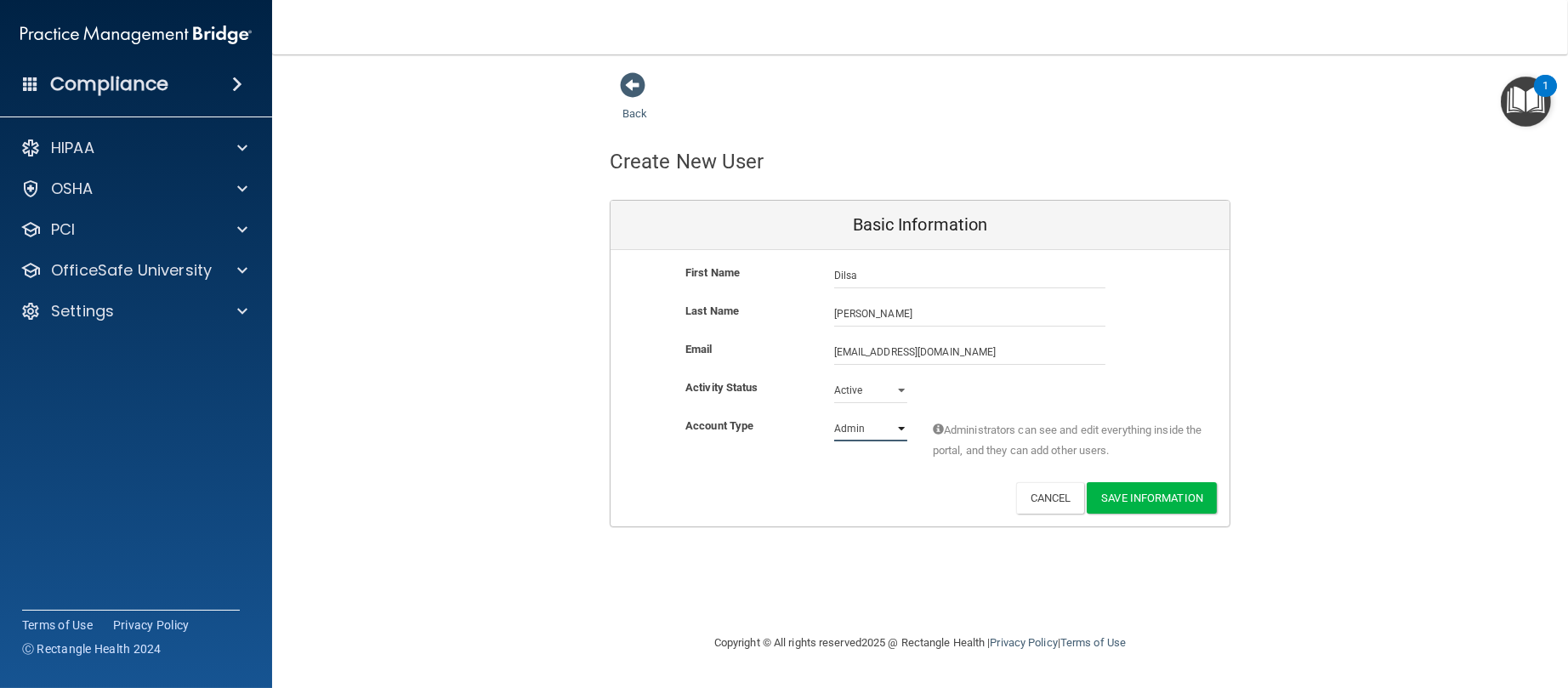
click at [866, 426] on select "Admin Member" at bounding box center [870, 429] width 73 height 25
select select "practice_member"
click at [834, 416] on select "Admin Member" at bounding box center [870, 429] width 73 height 25
click at [1157, 495] on button "Save Information" at bounding box center [1152, 497] width 130 height 32
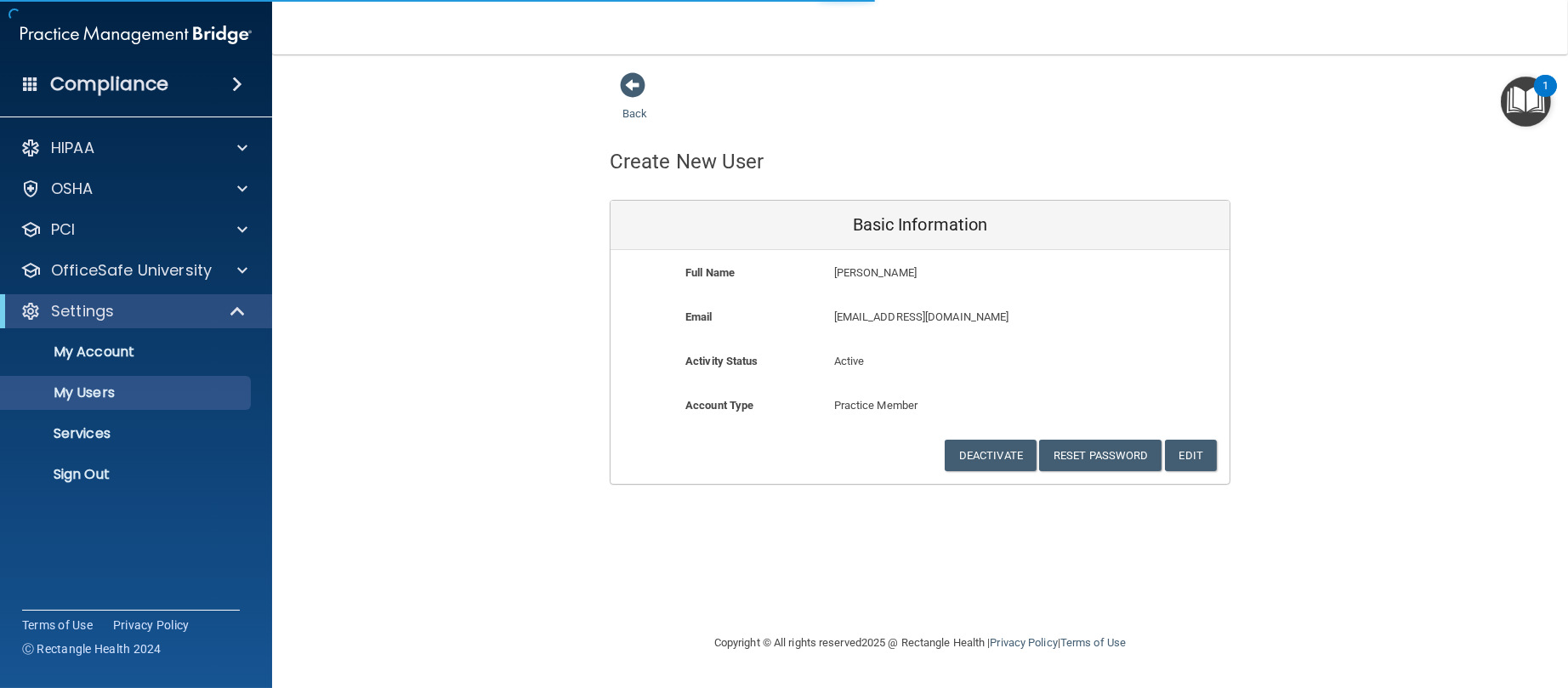
select select "20"
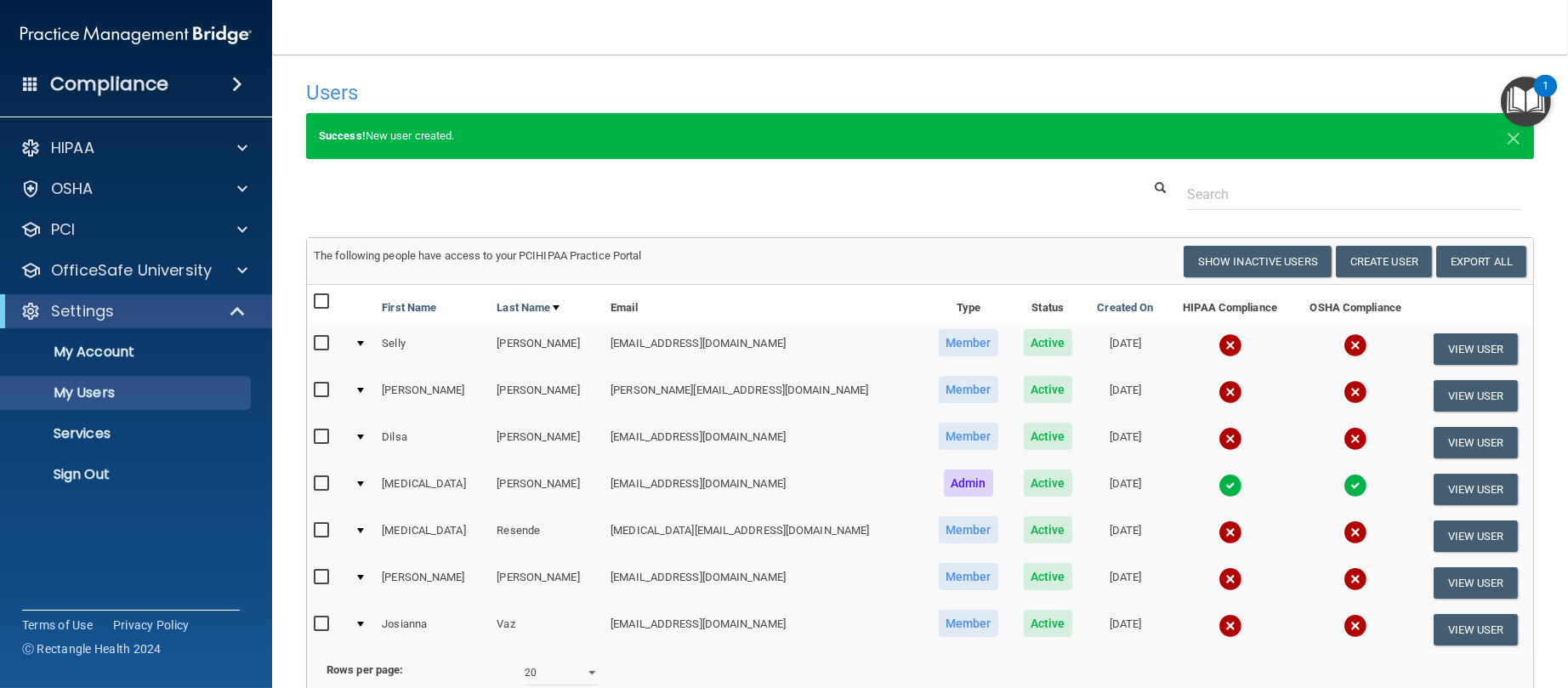
click at [1344, 434] on img at bounding box center [1355, 438] width 24 height 24
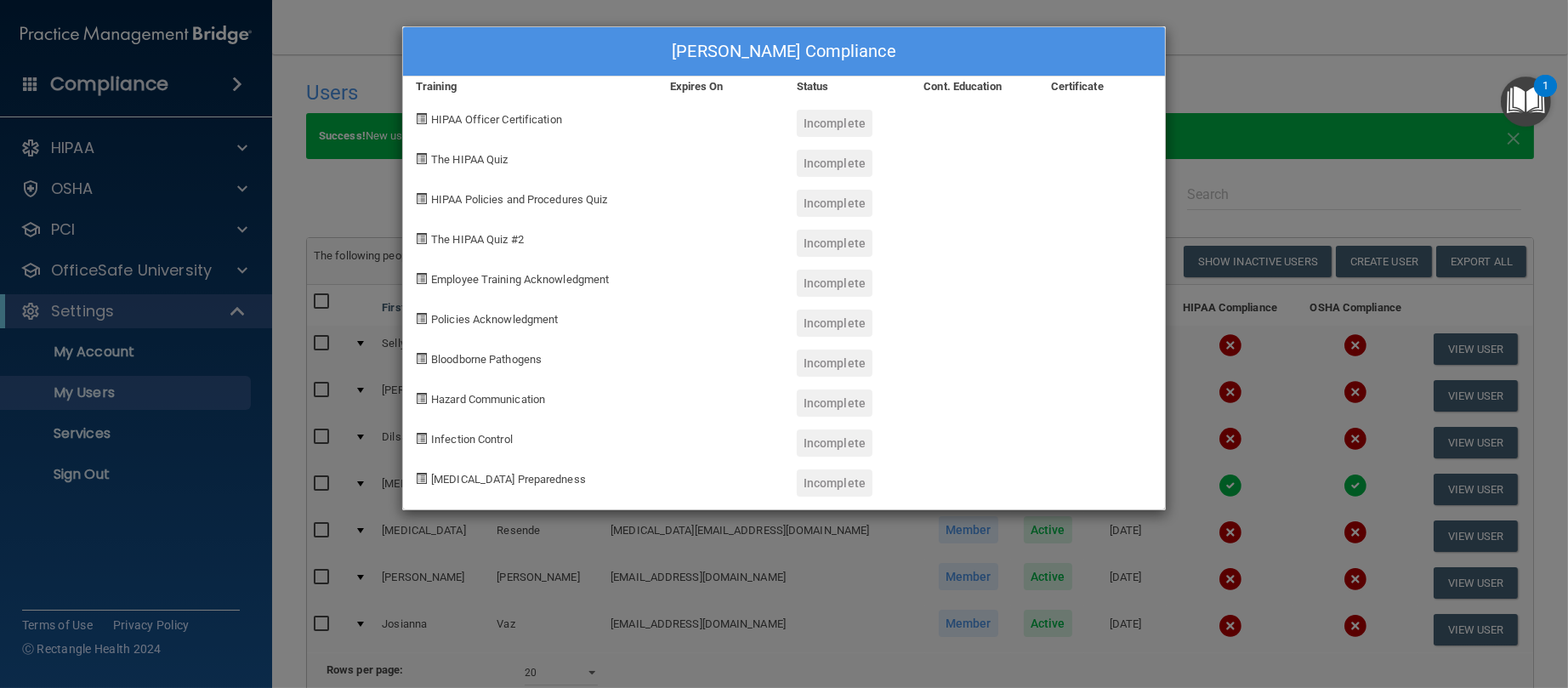
click at [1216, 65] on div "Dilsa Centeio's Compliance Training Expires On Status Cont. Education Certifica…" at bounding box center [784, 344] width 1568 height 688
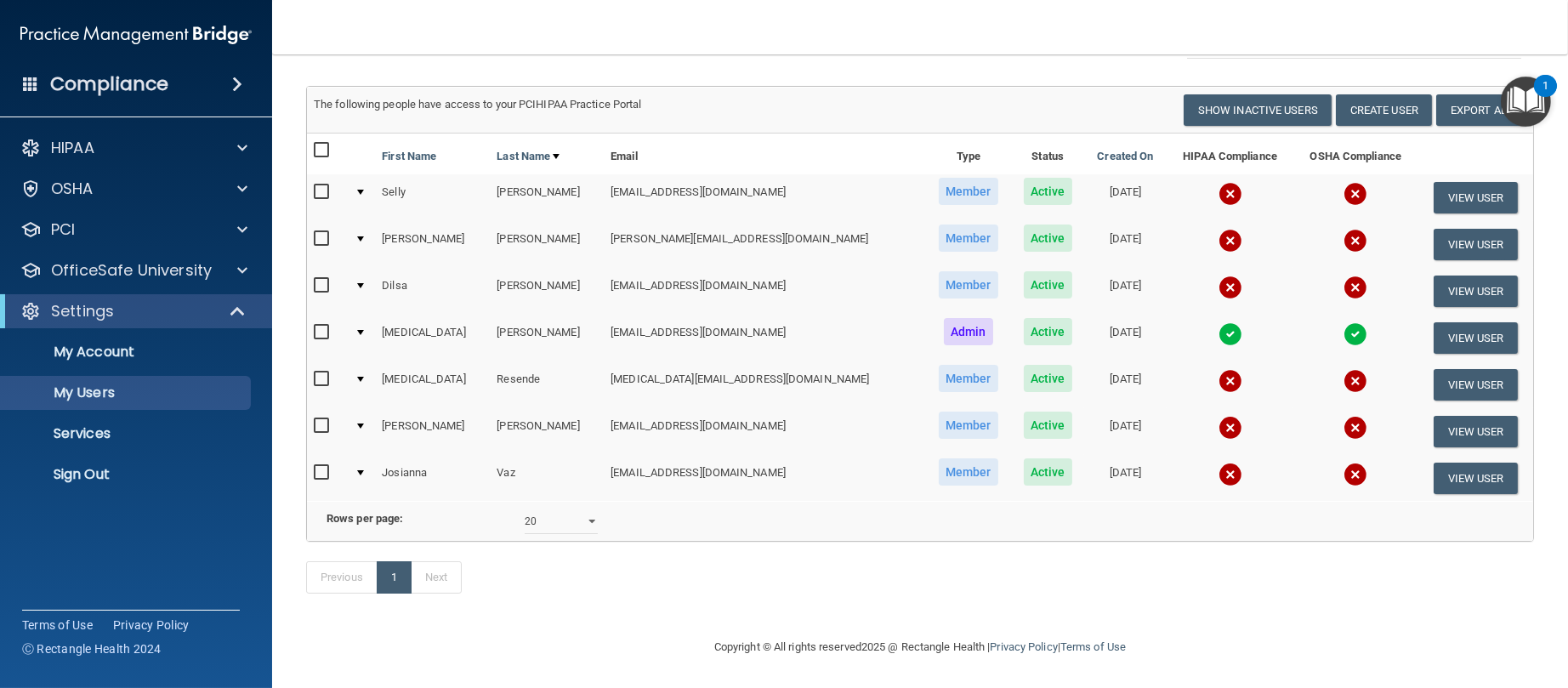
scroll to position [186, 0]
click at [73, 139] on p "HIPAA" at bounding box center [72, 147] width 43 height 21
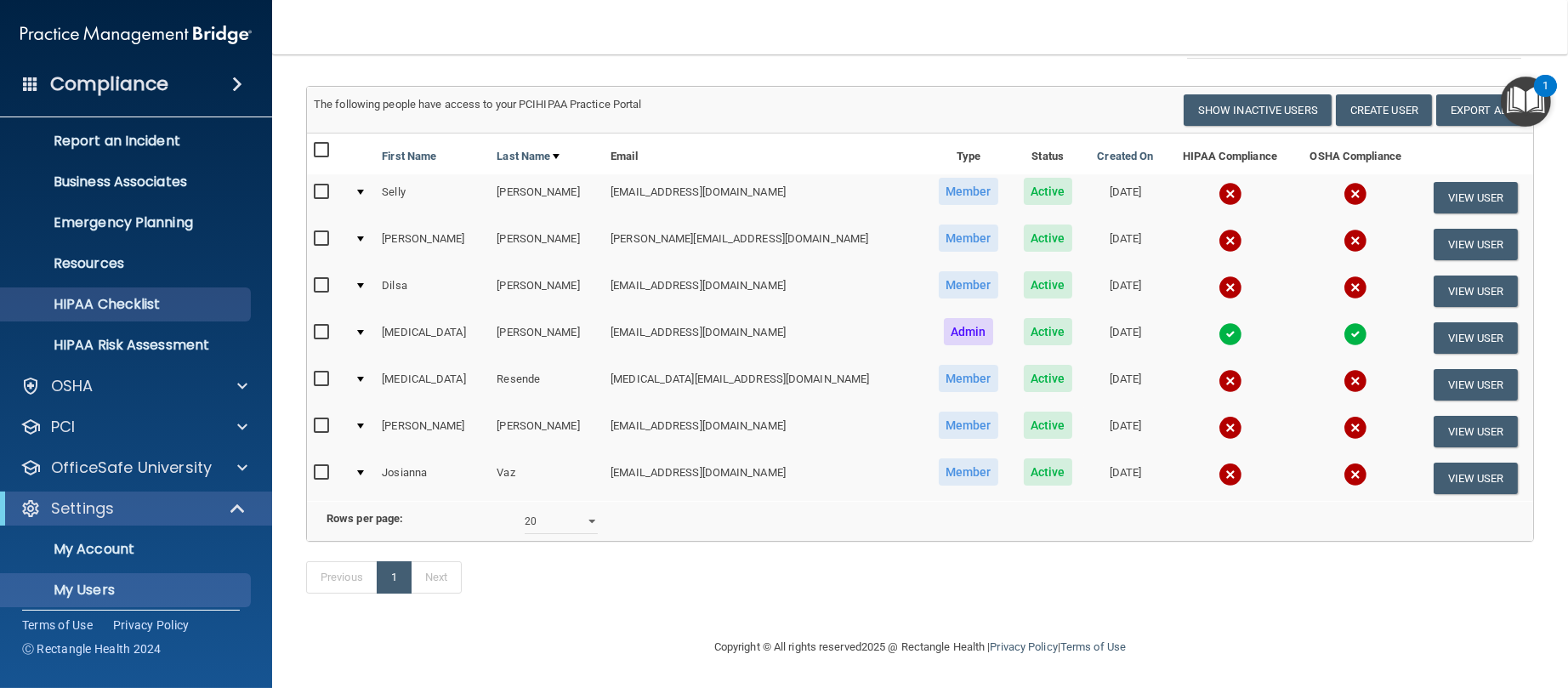
scroll to position [127, 0]
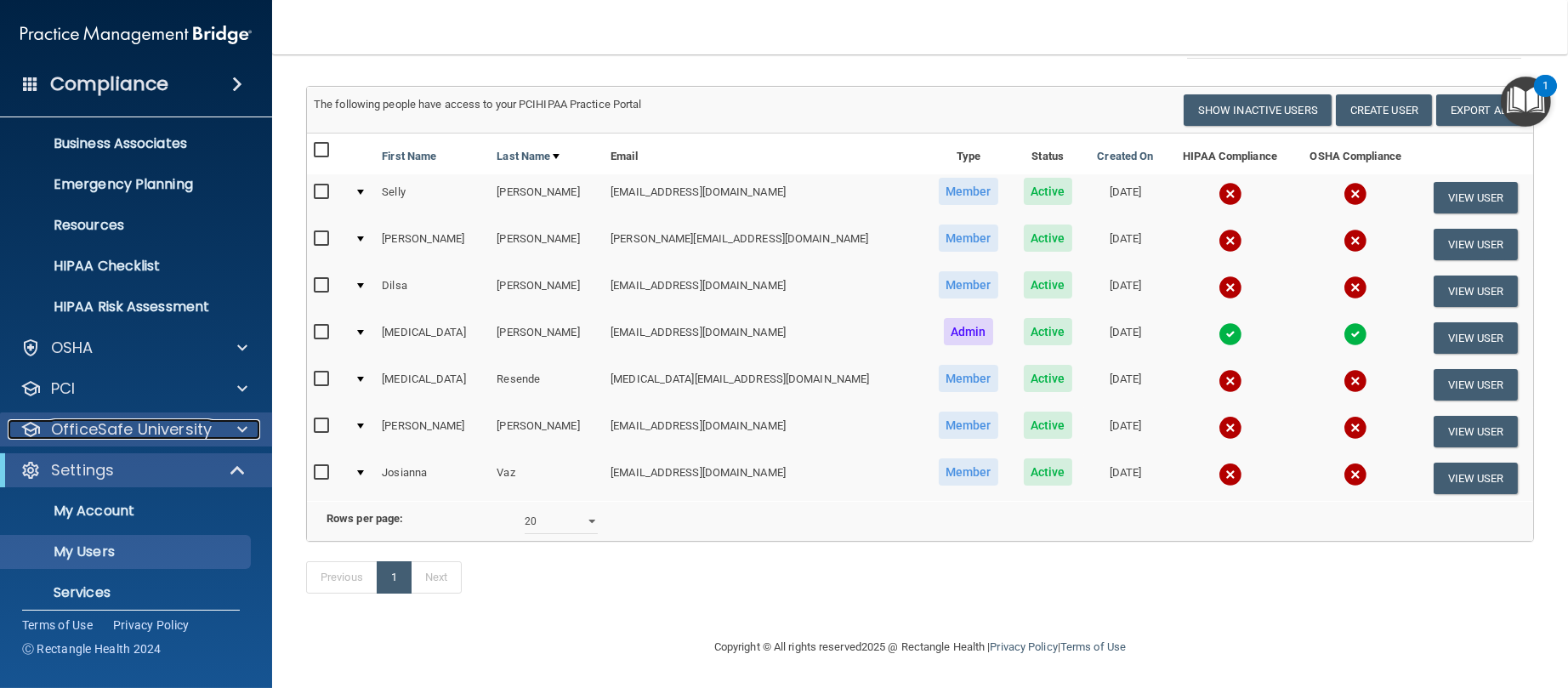
click at [127, 429] on p "OfficeSafe University" at bounding box center [131, 429] width 161 height 21
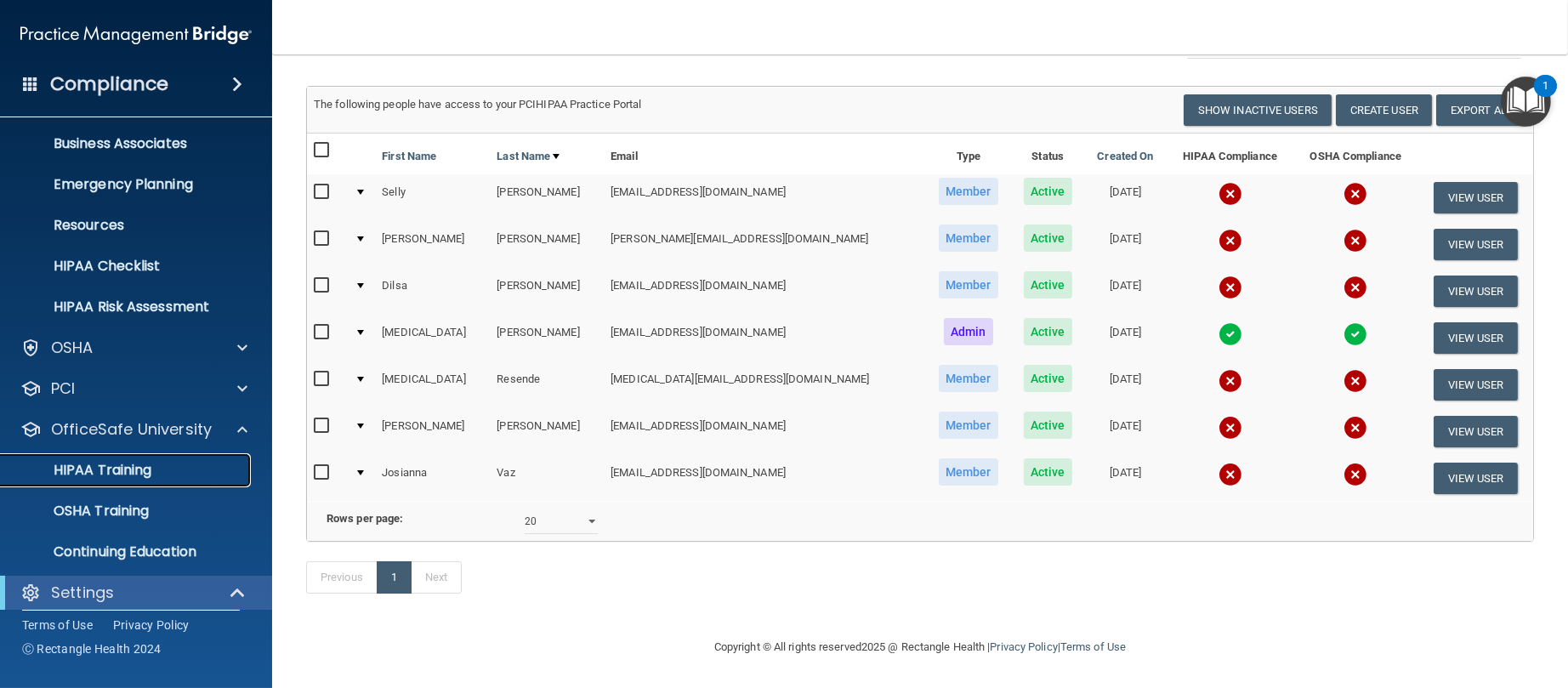
click at [137, 468] on p "HIPAA Training" at bounding box center [80, 470] width 140 height 17
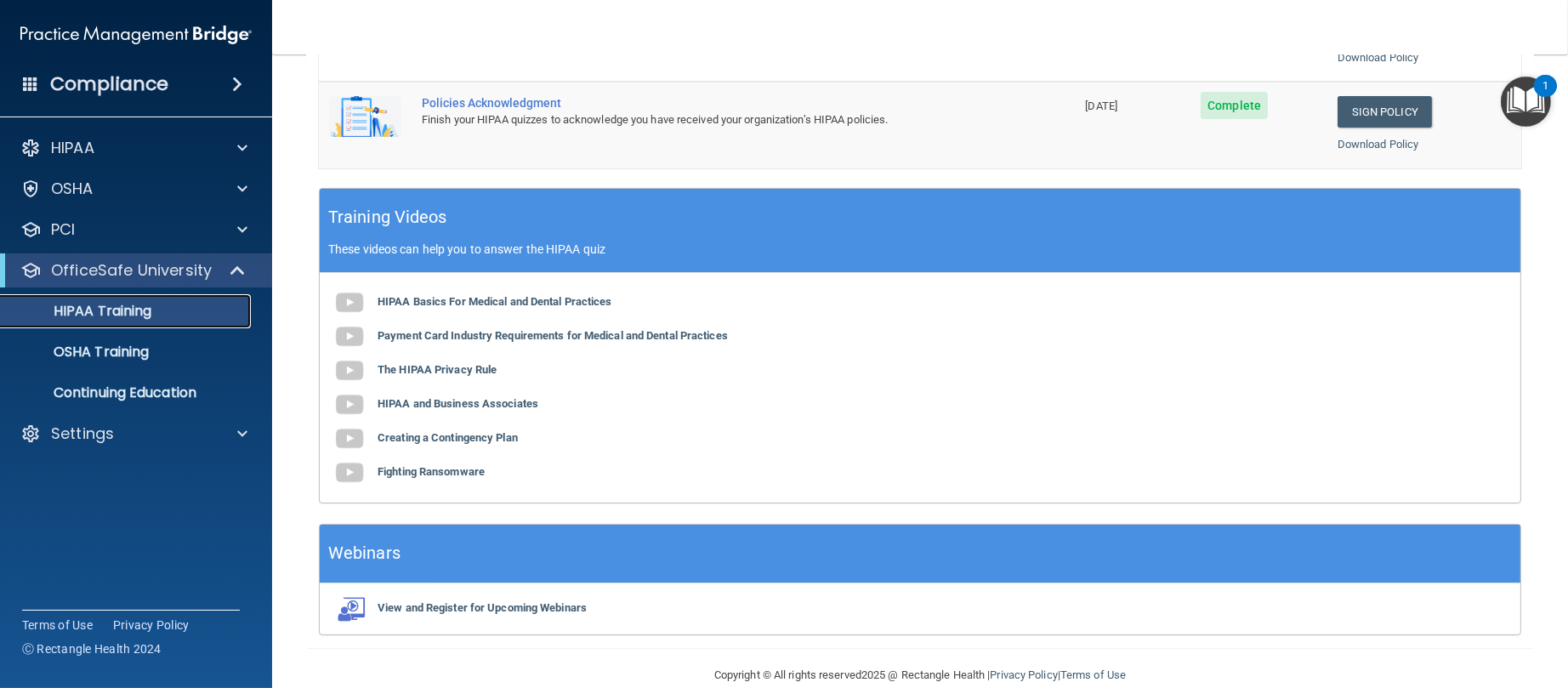
scroll to position [455, 0]
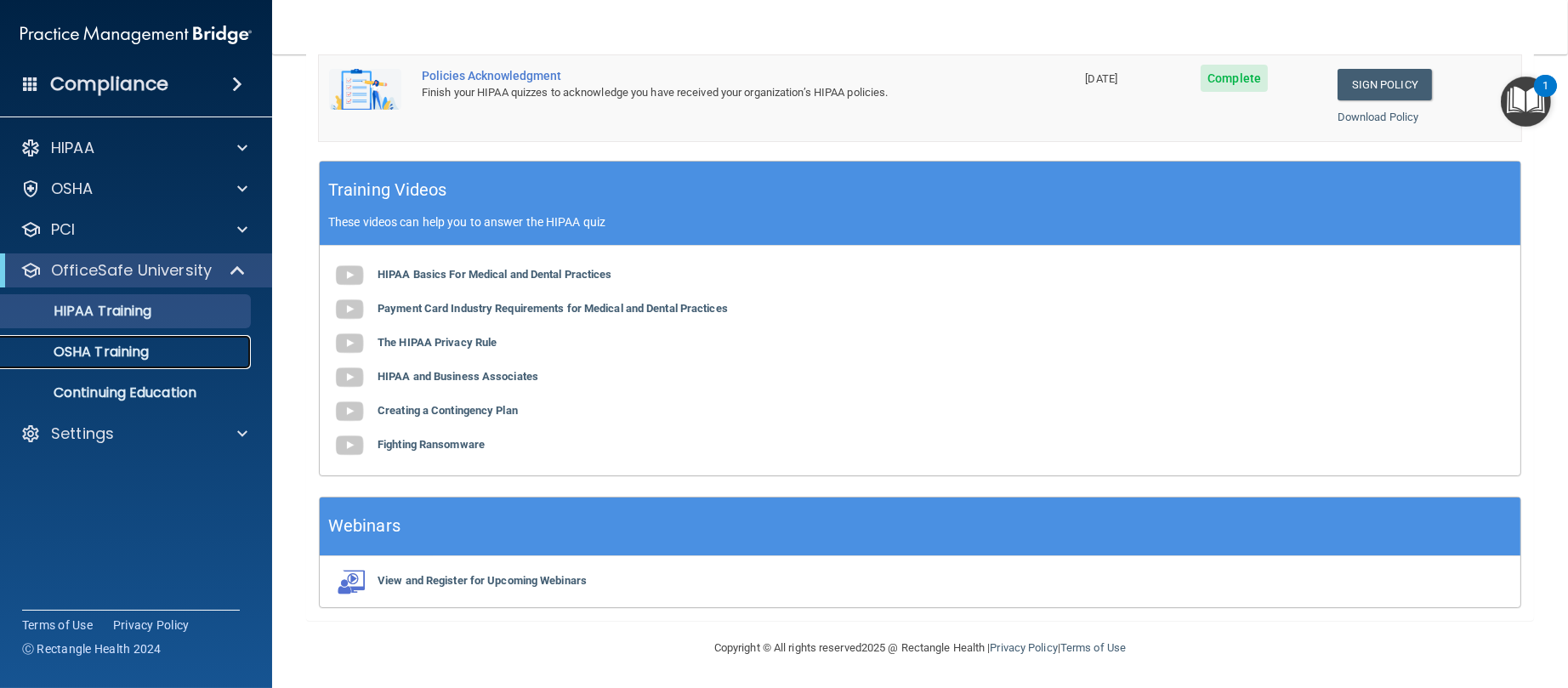
click at [106, 361] on link "OSHA Training" at bounding box center [117, 352] width 268 height 34
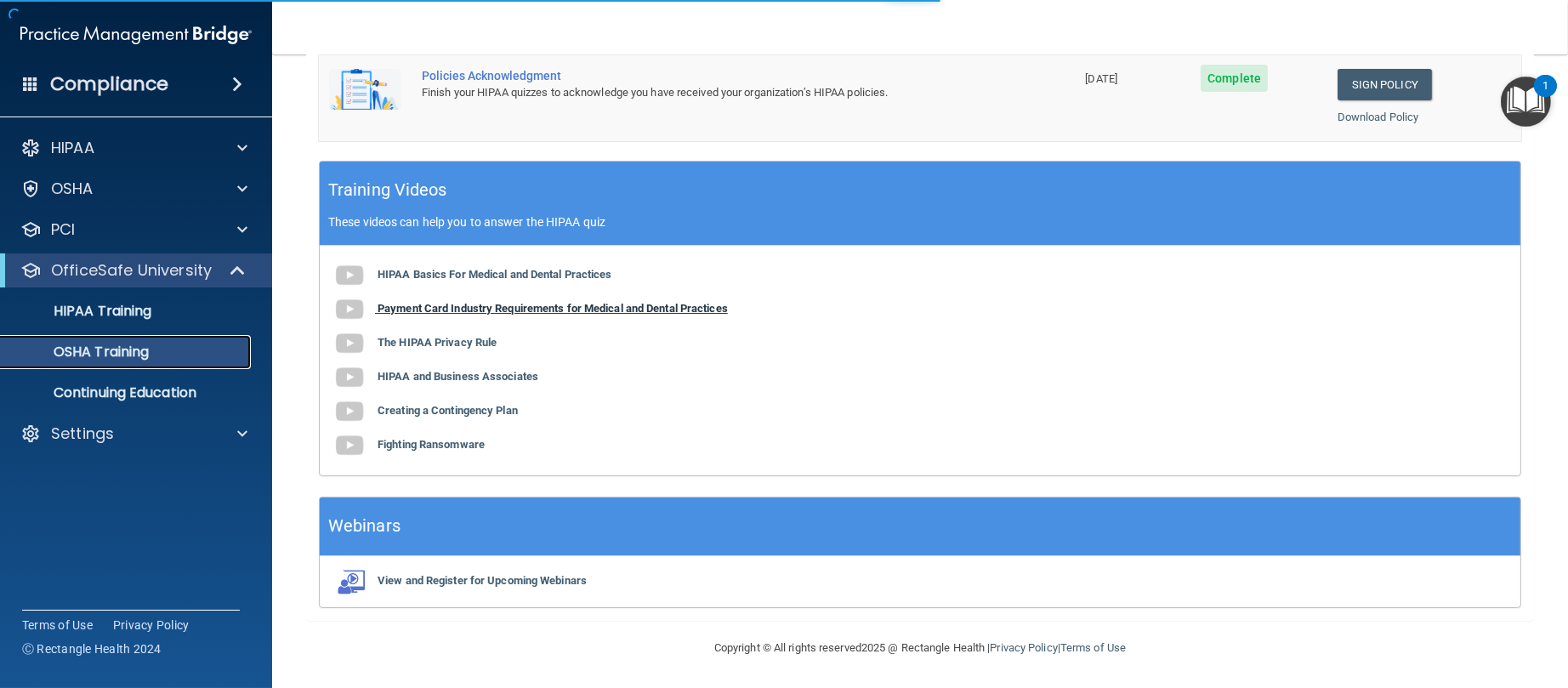
scroll to position [67, 0]
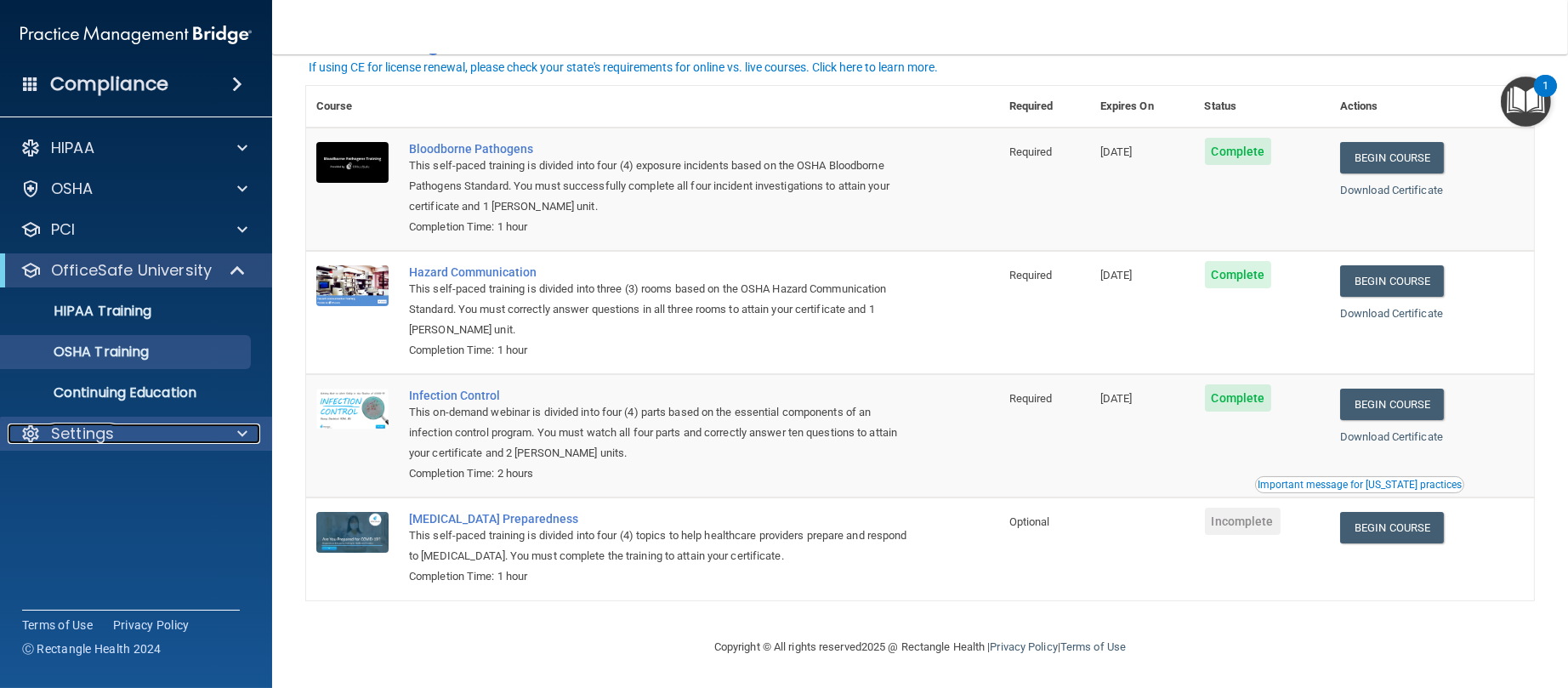
click at [80, 433] on p "Settings" at bounding box center [82, 433] width 63 height 21
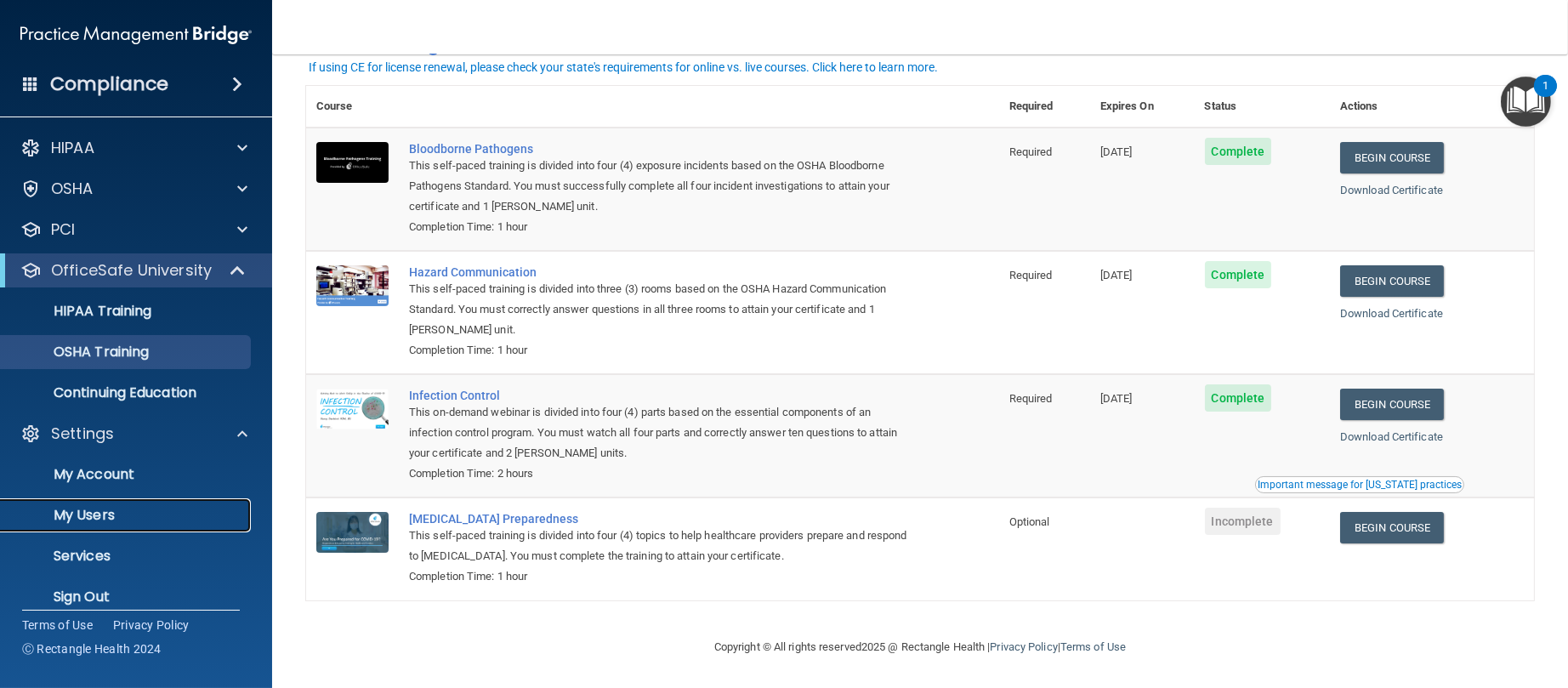
click at [105, 511] on p "My Users" at bounding box center [127, 514] width 232 height 17
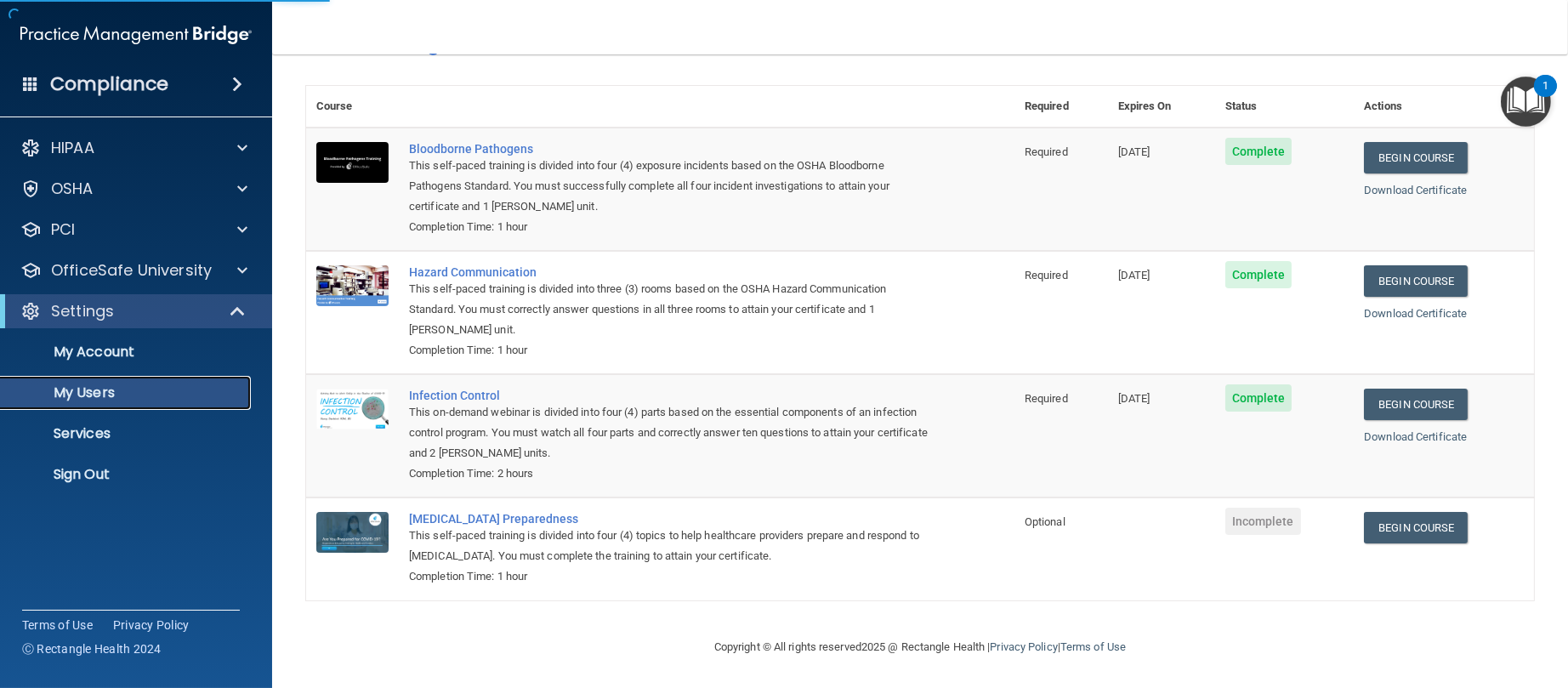
select select "20"
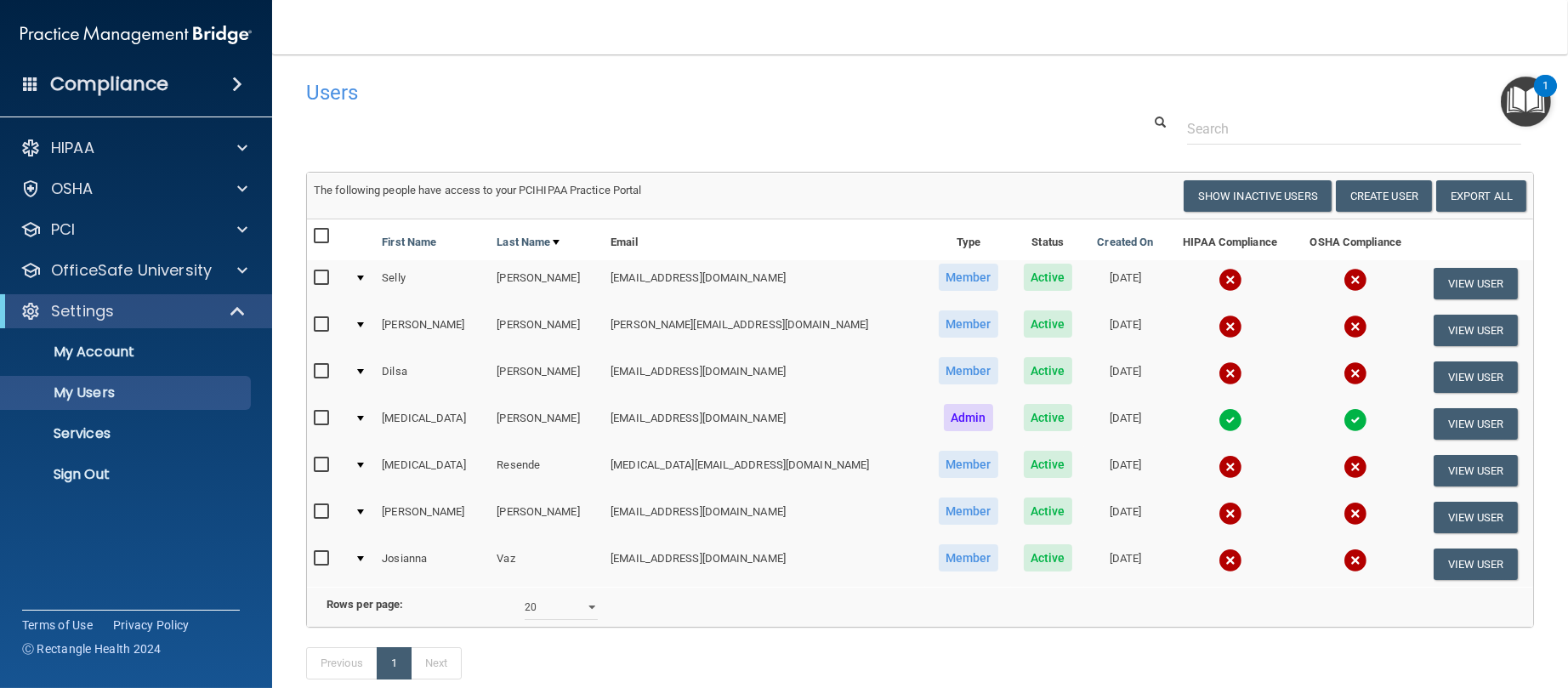
click at [320, 278] on input "checkbox" at bounding box center [324, 278] width 20 height 14
checkbox input "true"
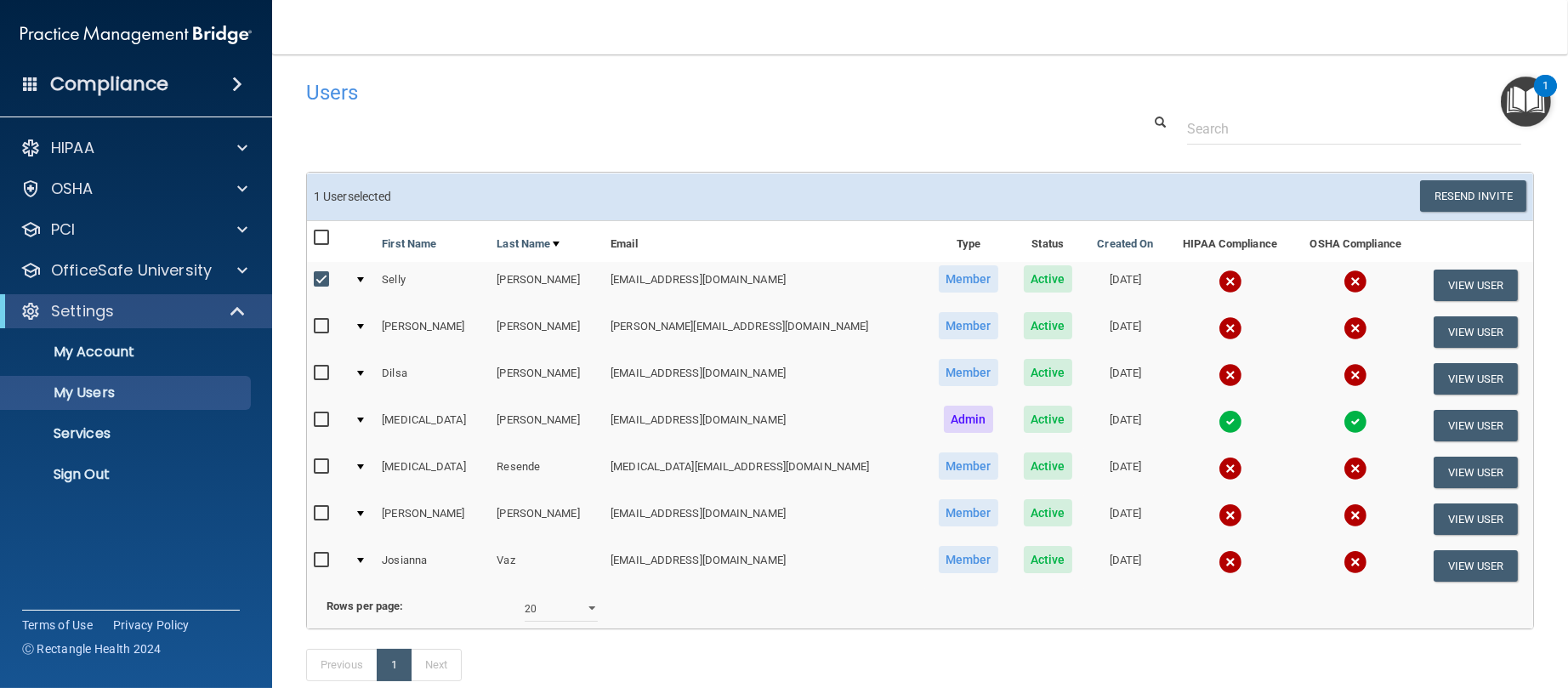
click at [332, 325] on input "checkbox" at bounding box center [324, 326] width 20 height 14
checkbox input "true"
drag, startPoint x: 306, startPoint y: 373, endPoint x: 320, endPoint y: 378, distance: 14.9
click at [308, 375] on div "2 User s selected Resend Invite Export All Create User Show Inactive Users Firs…" at bounding box center [921, 400] width 1228 height 457
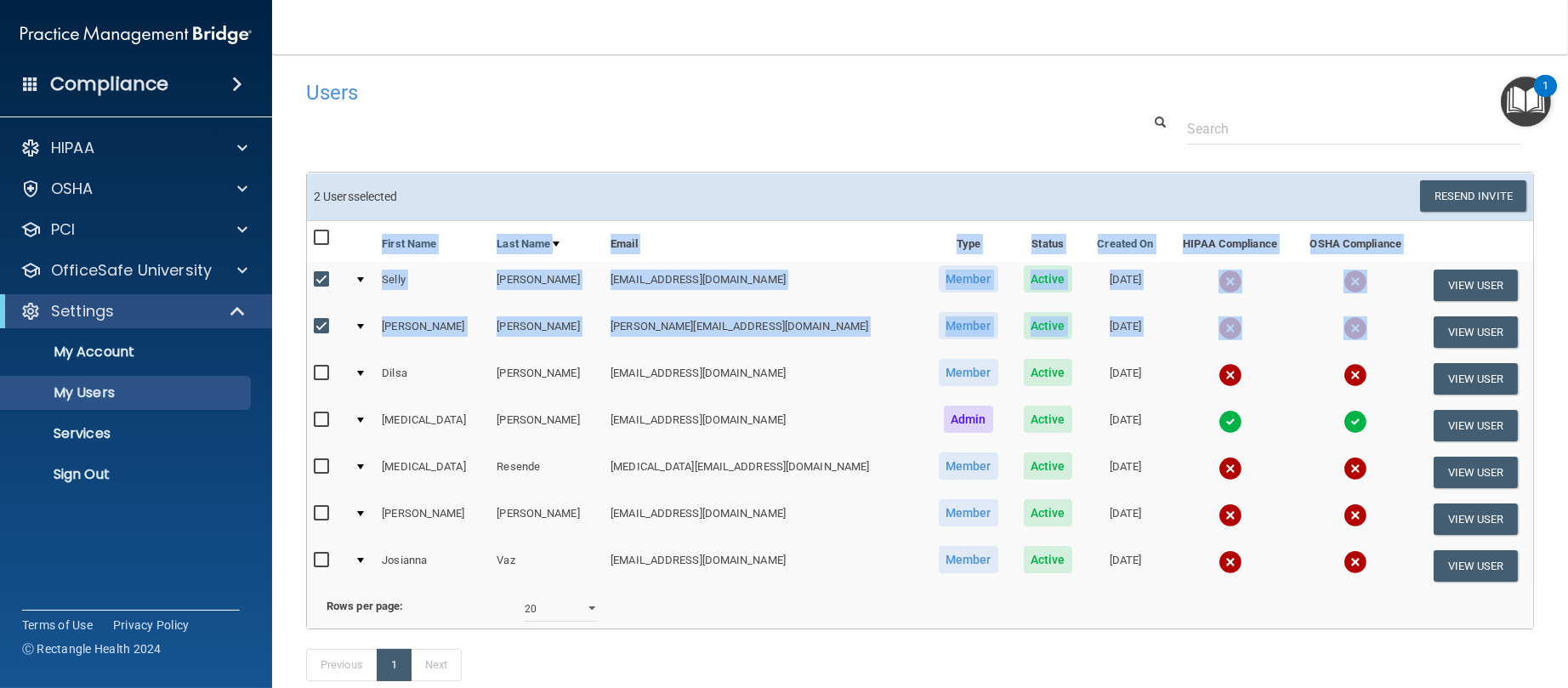
click at [320, 378] on input "checkbox" at bounding box center [324, 372] width 20 height 14
checkbox input "true"
click at [328, 470] on input "checkbox" at bounding box center [324, 467] width 20 height 14
checkbox input "true"
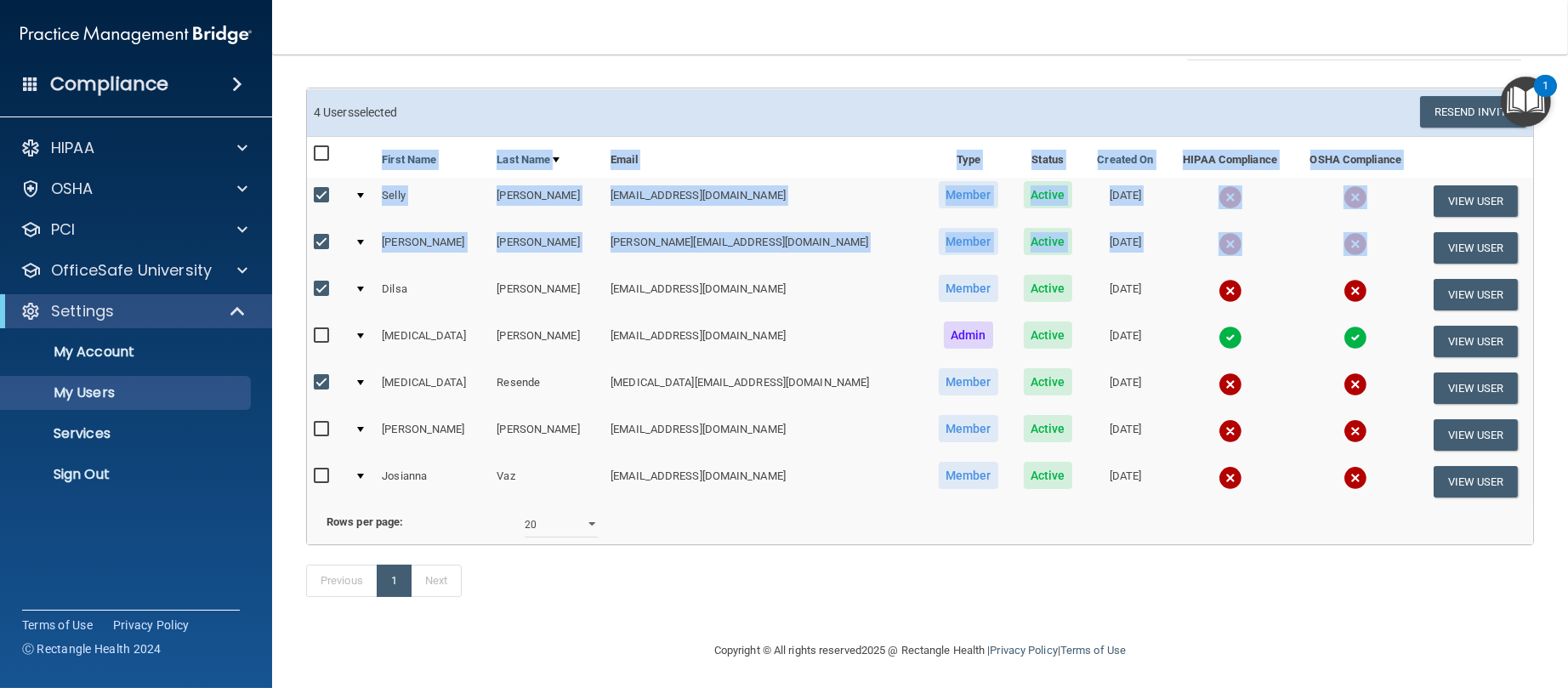
scroll to position [122, 0]
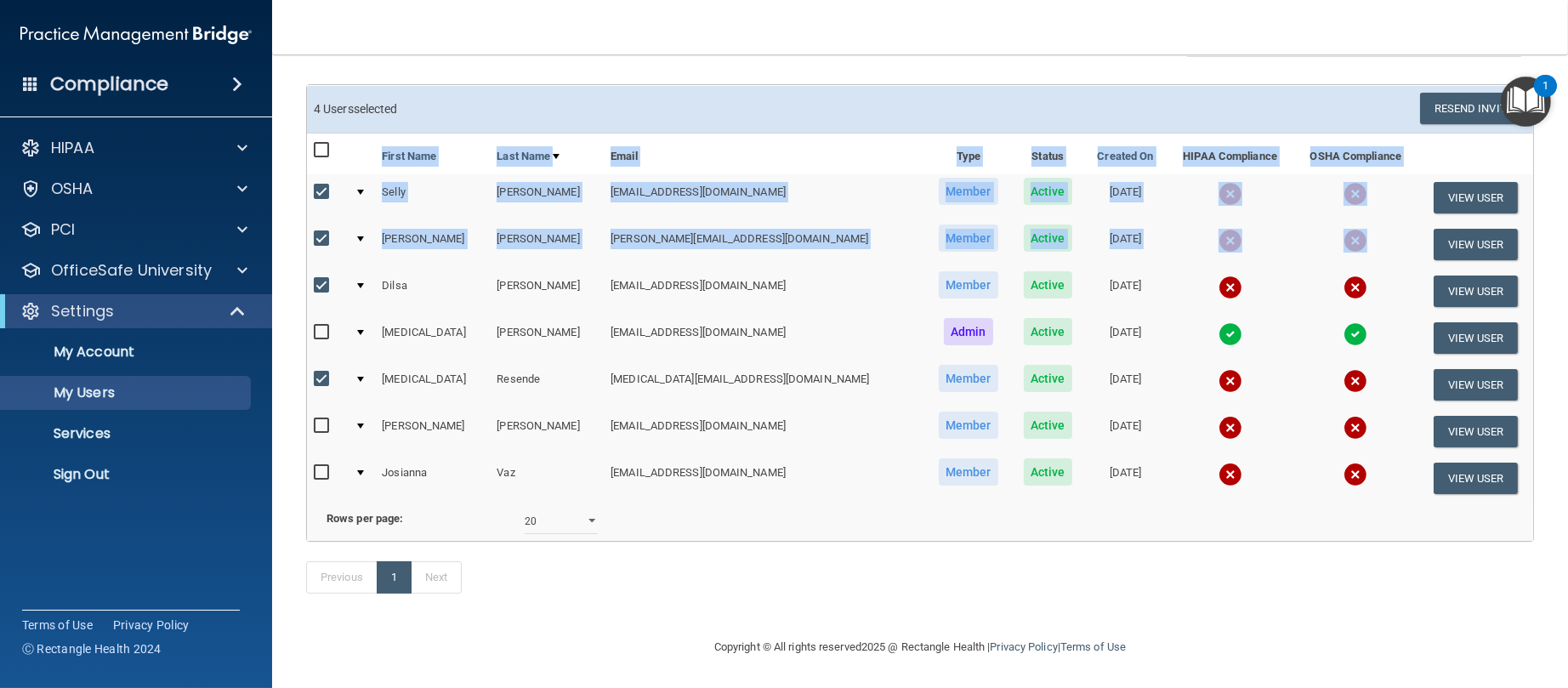
click at [320, 419] on input "checkbox" at bounding box center [324, 426] width 20 height 14
checkbox input "true"
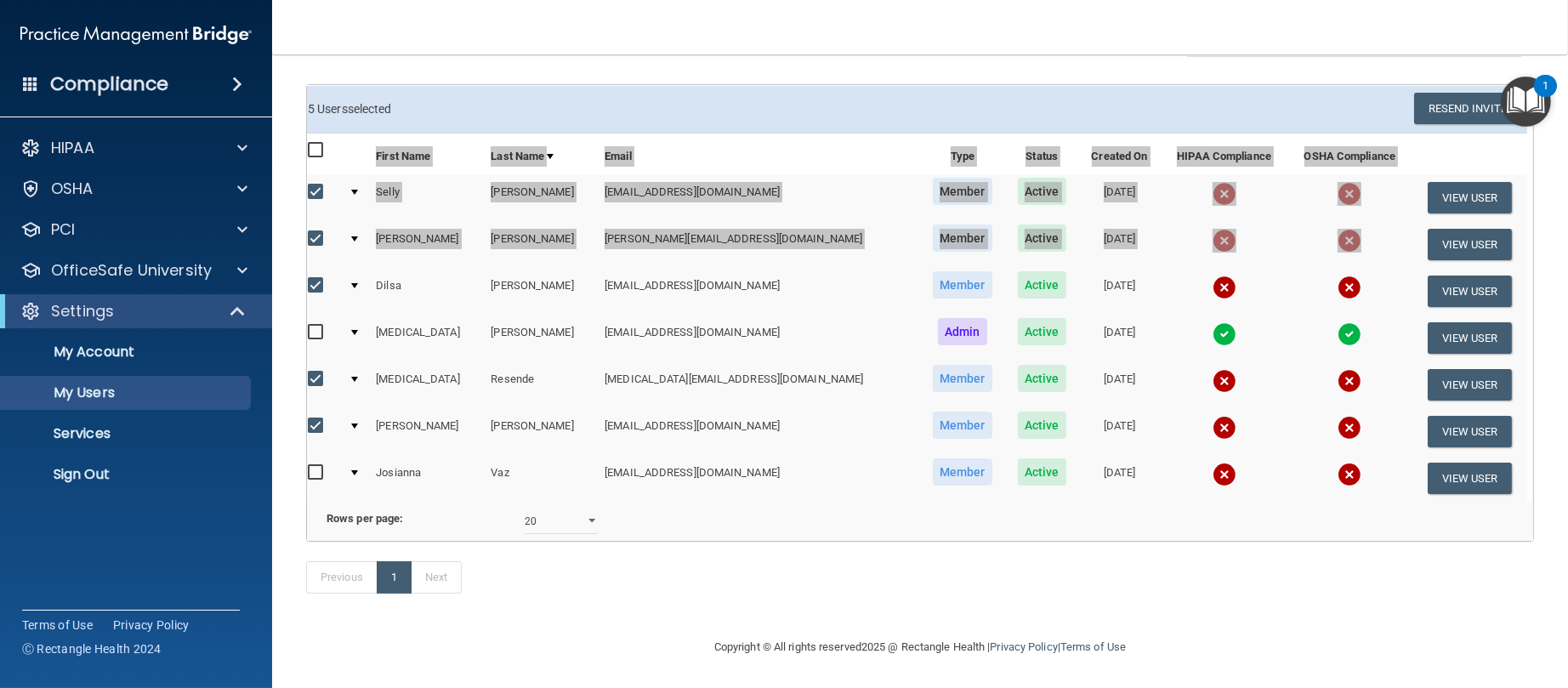
scroll to position [0, 0]
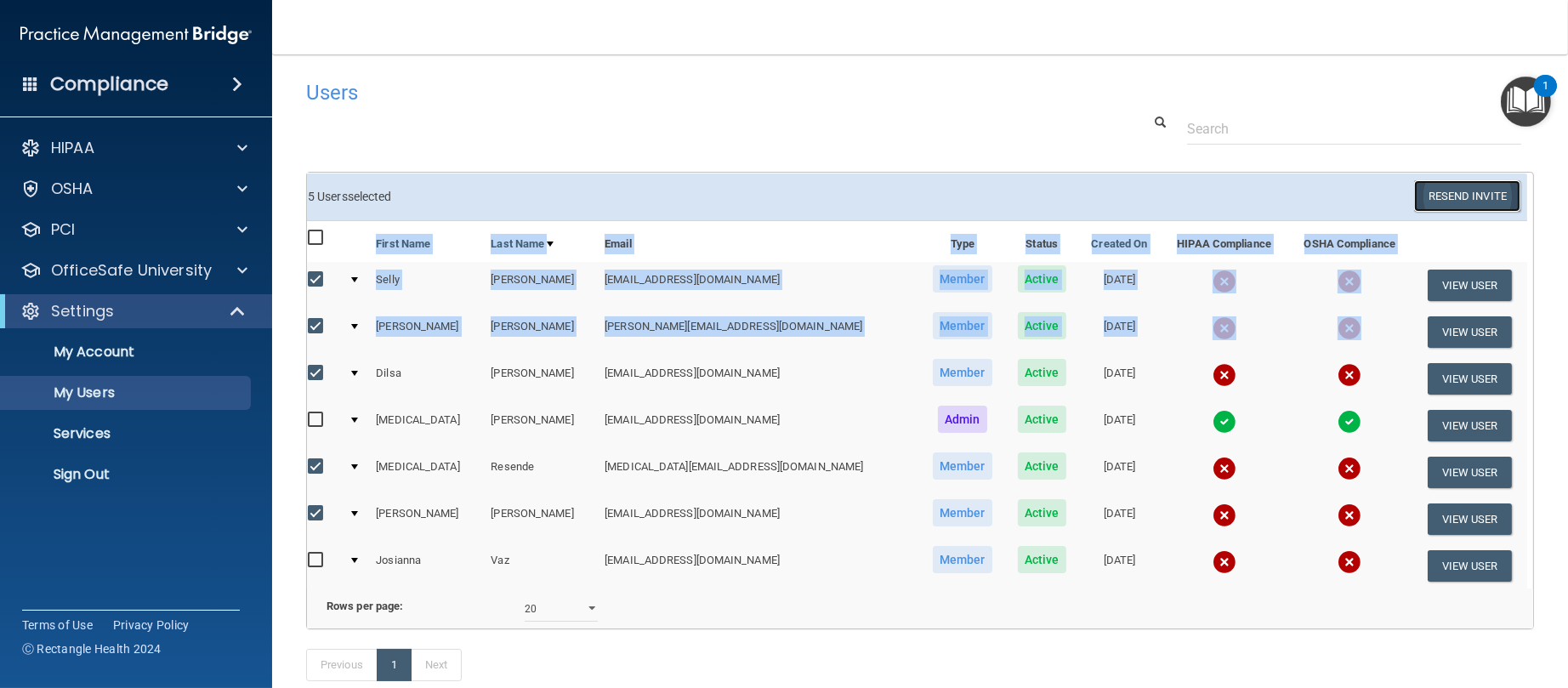
click at [1427, 196] on button "Resend Invite" at bounding box center [1468, 195] width 107 height 32
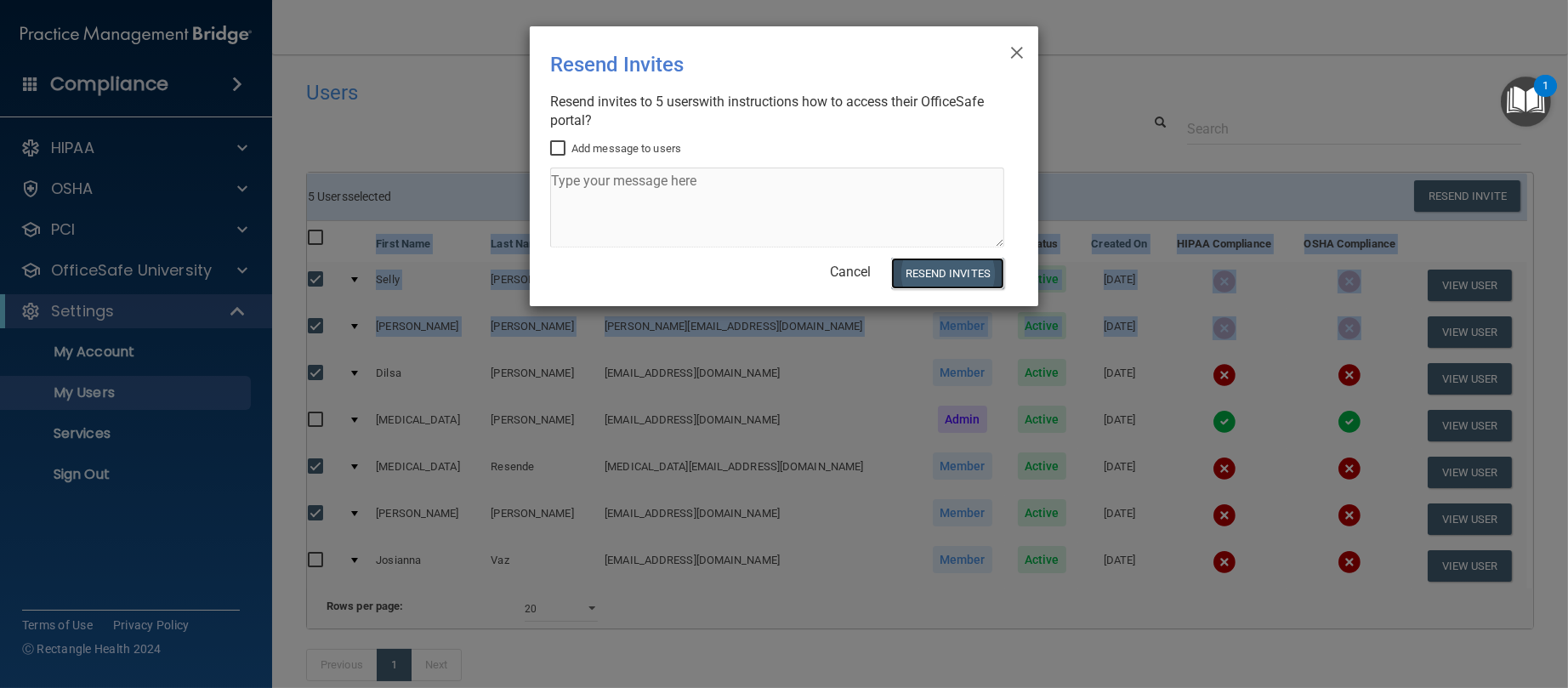
click at [958, 268] on button "Resend Invites" at bounding box center [947, 273] width 113 height 32
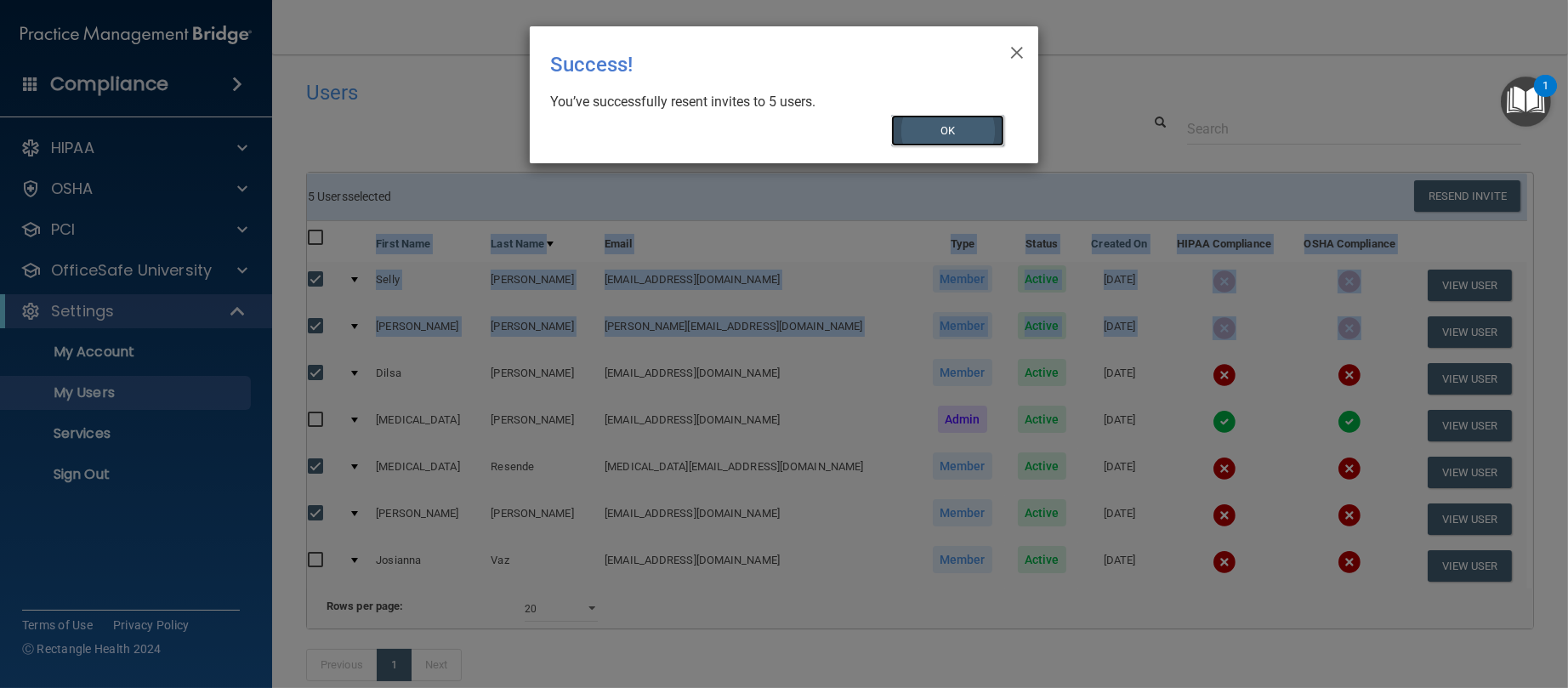
click at [938, 132] on button "OK" at bounding box center [948, 130] width 114 height 32
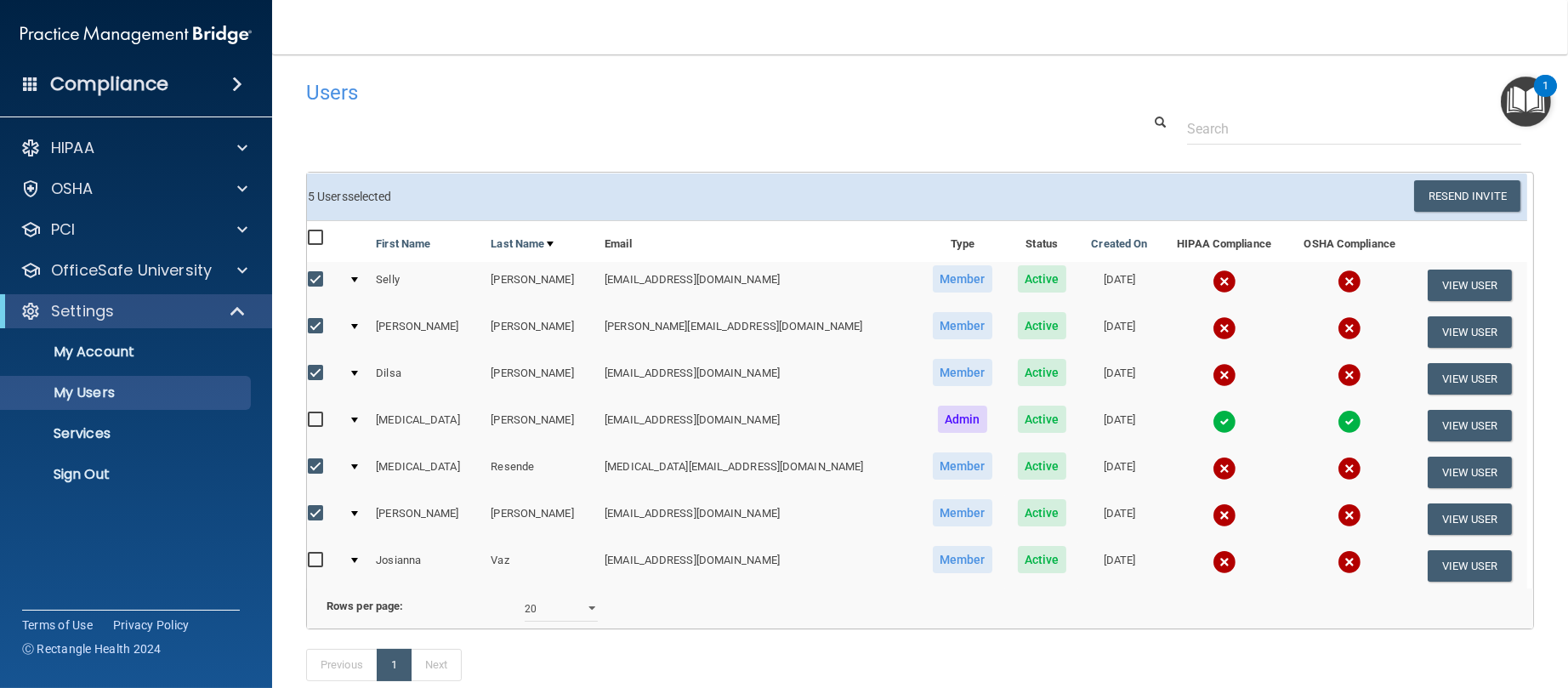
click at [647, 159] on div "Users Success! New user created. × Error! The user couldn't be created. × Succe…" at bounding box center [921, 389] width 1228 height 636
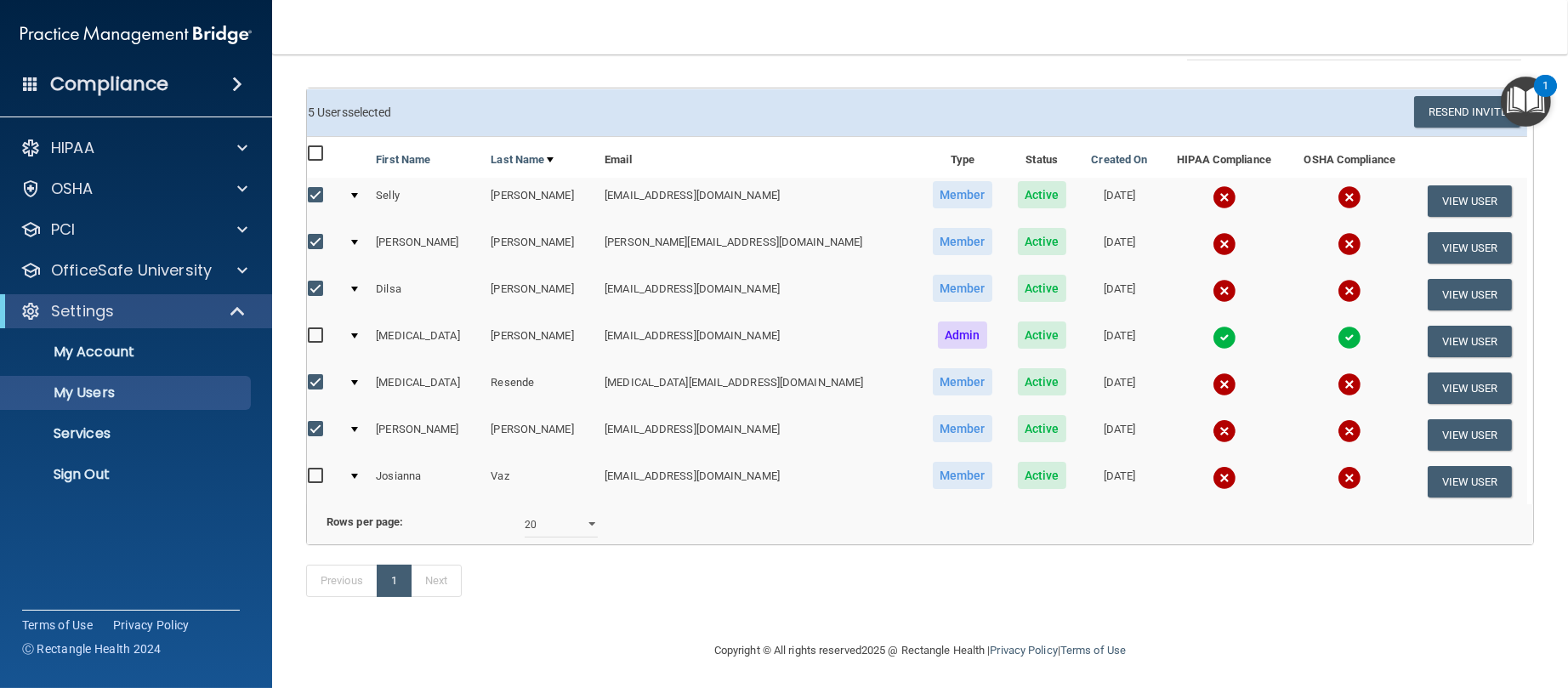
scroll to position [122, 0]
